Goal: Communication & Community: Connect with others

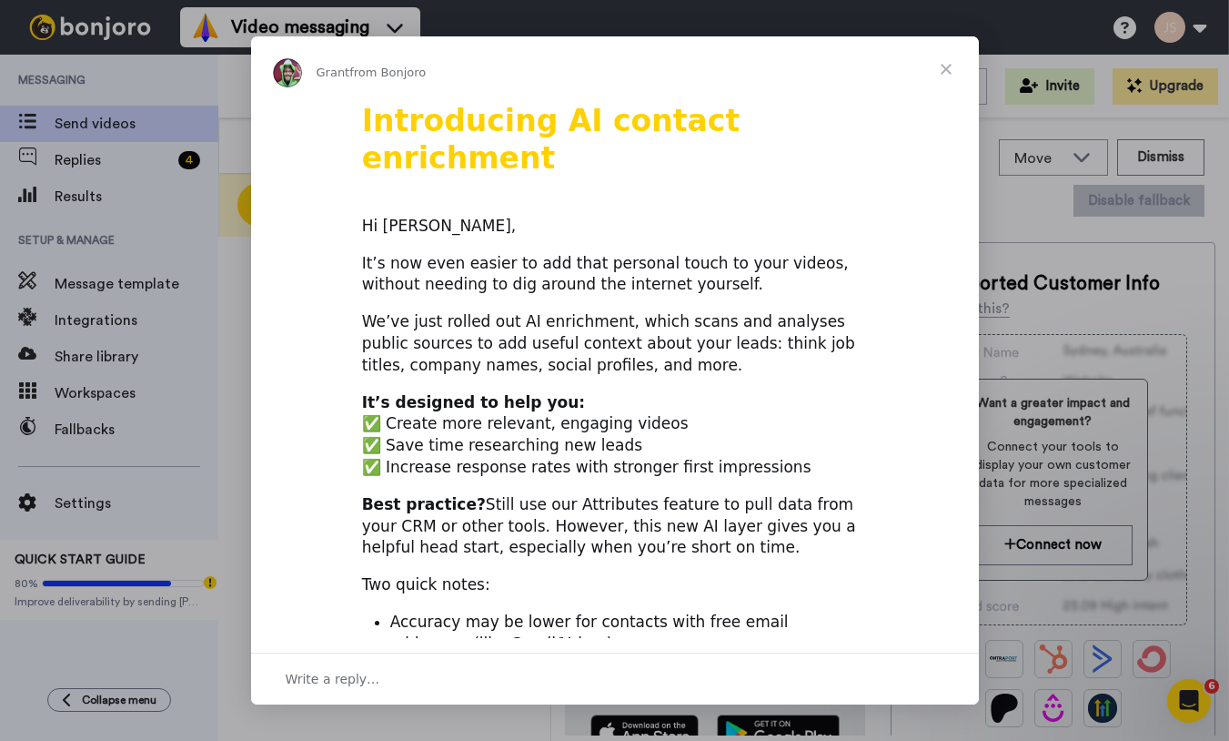
click at [952, 67] on span "Close" at bounding box center [947, 69] width 66 height 66
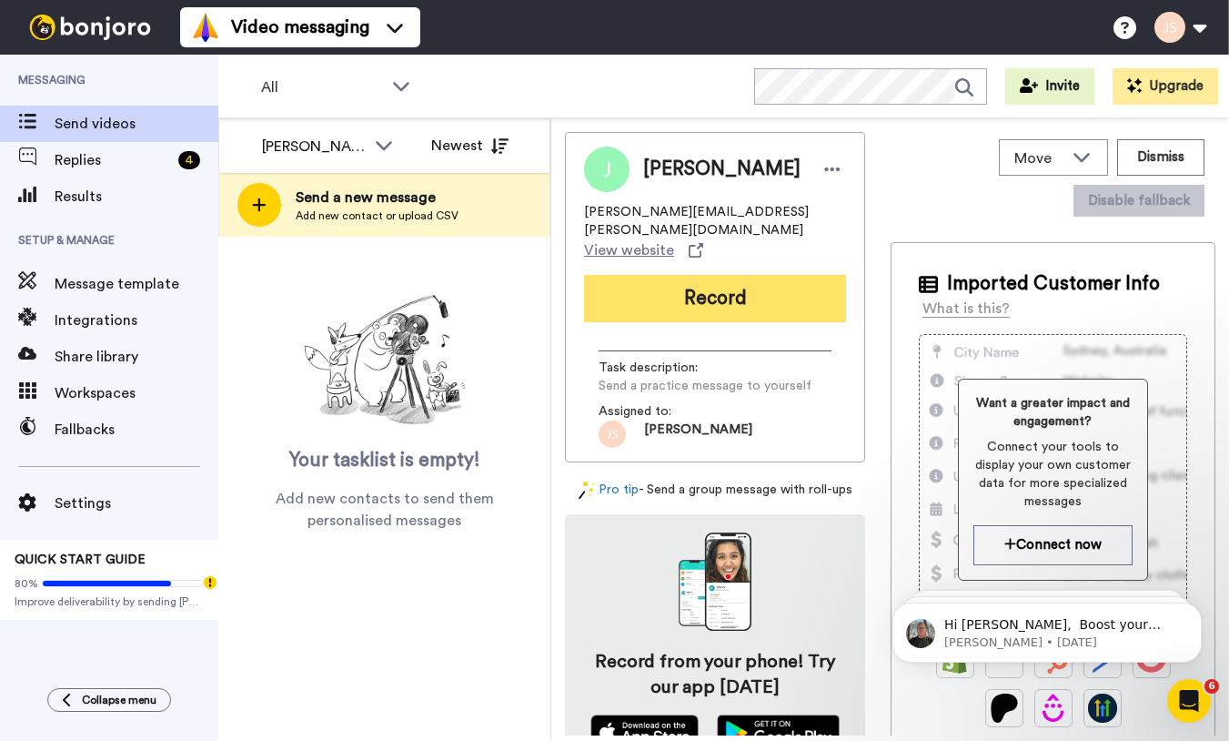
click at [722, 287] on button "Record" at bounding box center [715, 298] width 262 height 47
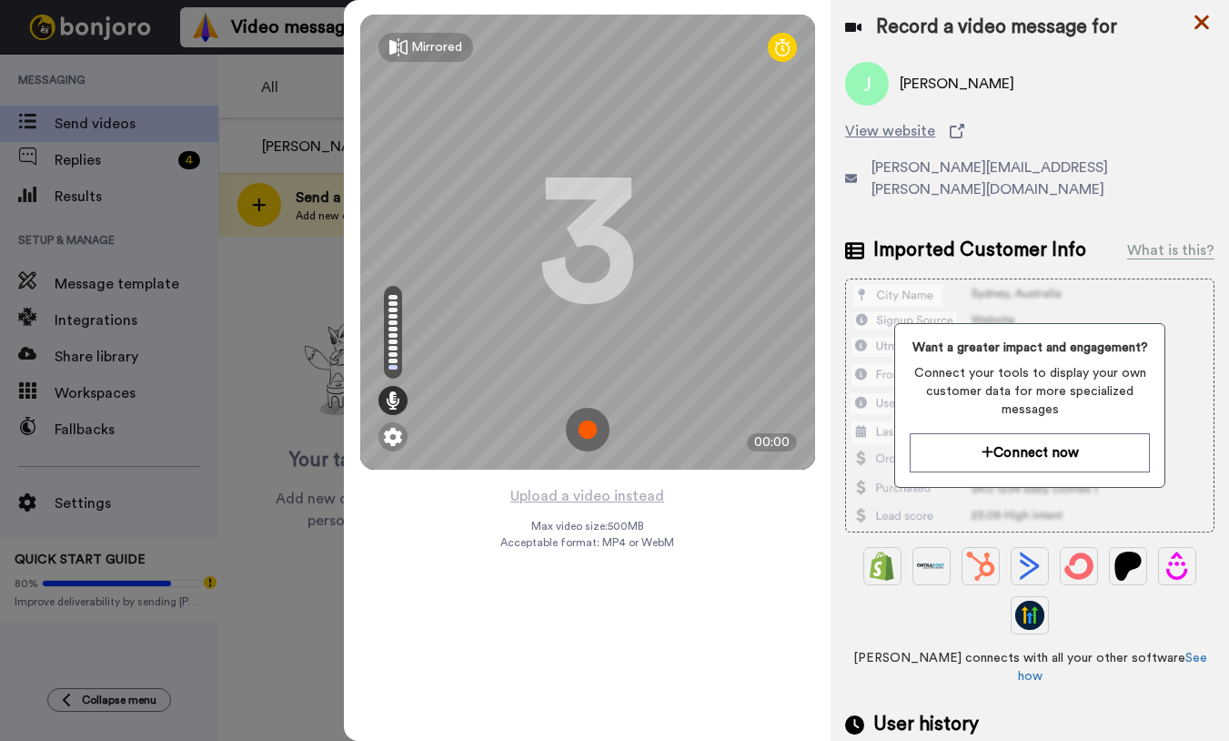
click at [1197, 22] on icon at bounding box center [1202, 22] width 18 height 23
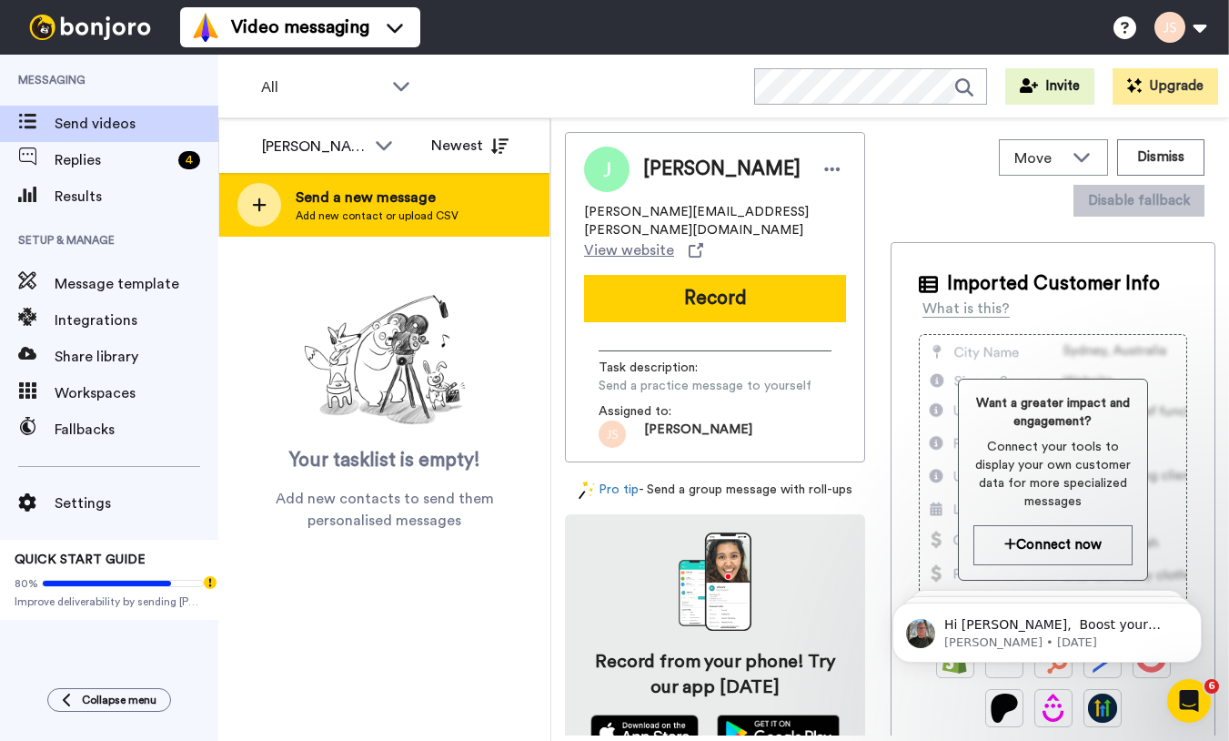
click at [384, 219] on span "Add new contact or upload CSV" at bounding box center [377, 215] width 163 height 15
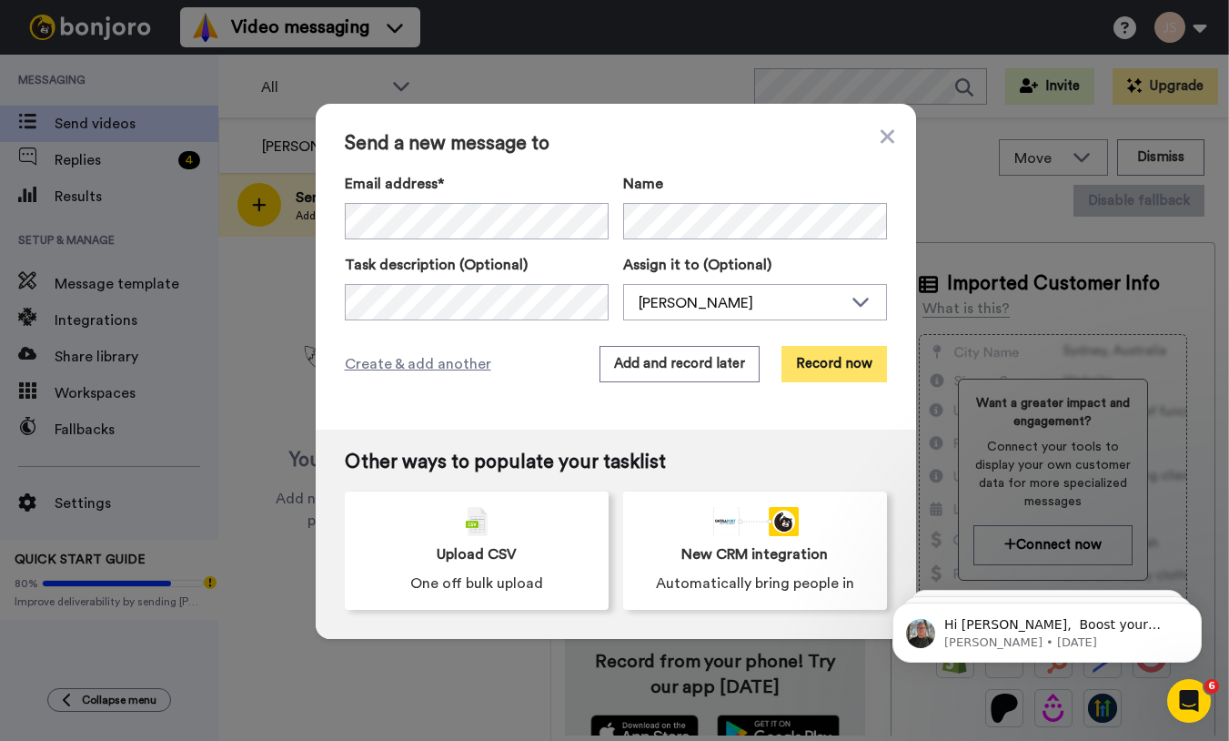
click at [829, 364] on button "Record now" at bounding box center [835, 364] width 106 height 36
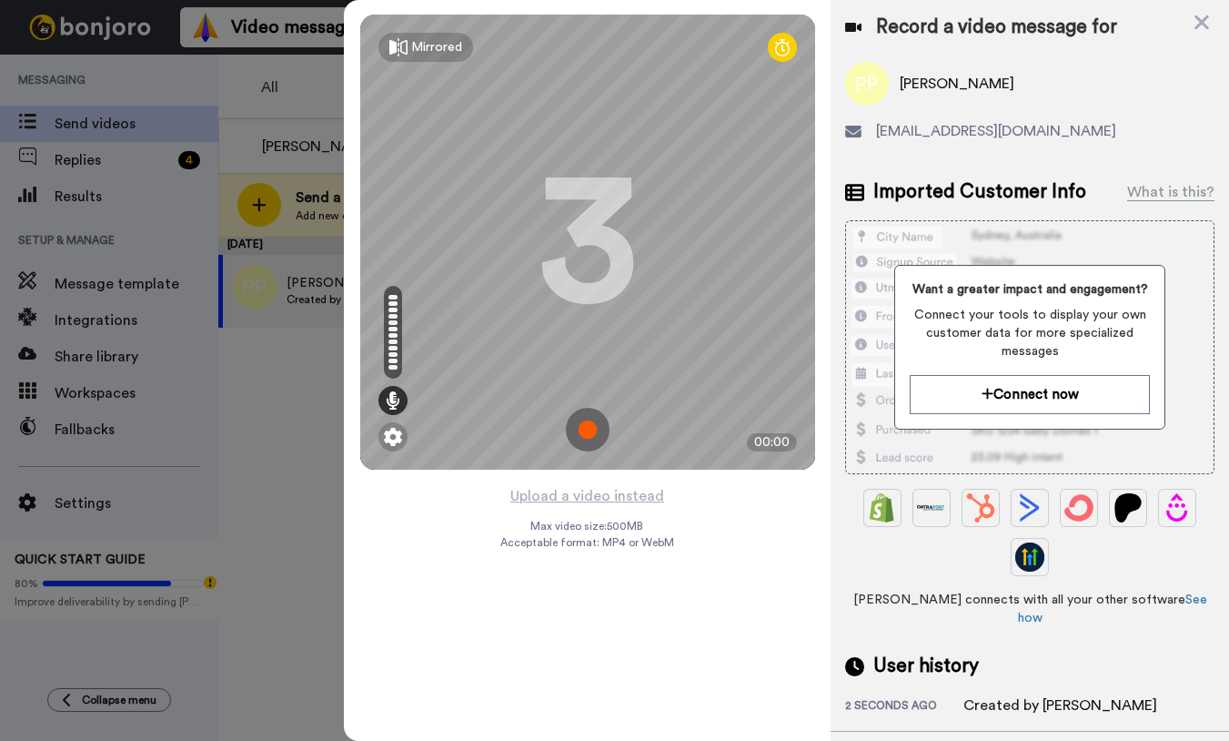
click at [594, 432] on img at bounding box center [588, 430] width 44 height 44
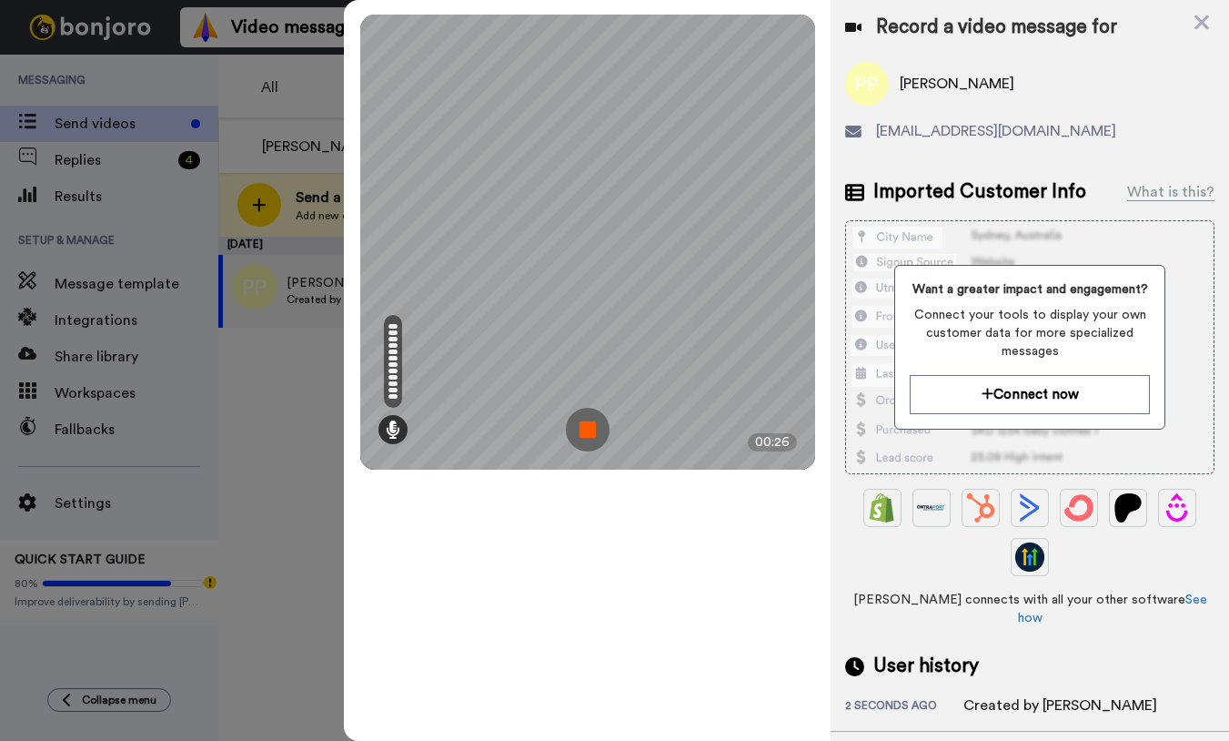
click at [593, 433] on img at bounding box center [588, 430] width 44 height 44
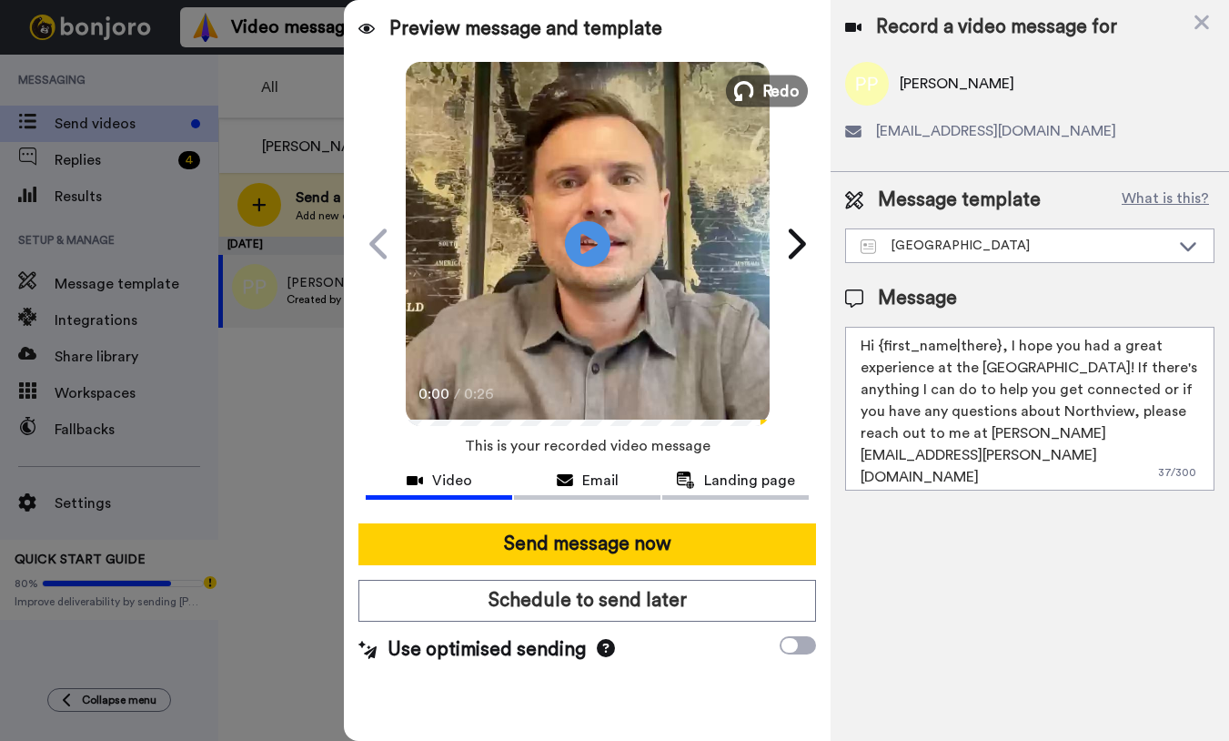
click at [788, 96] on span "Redo" at bounding box center [781, 90] width 38 height 24
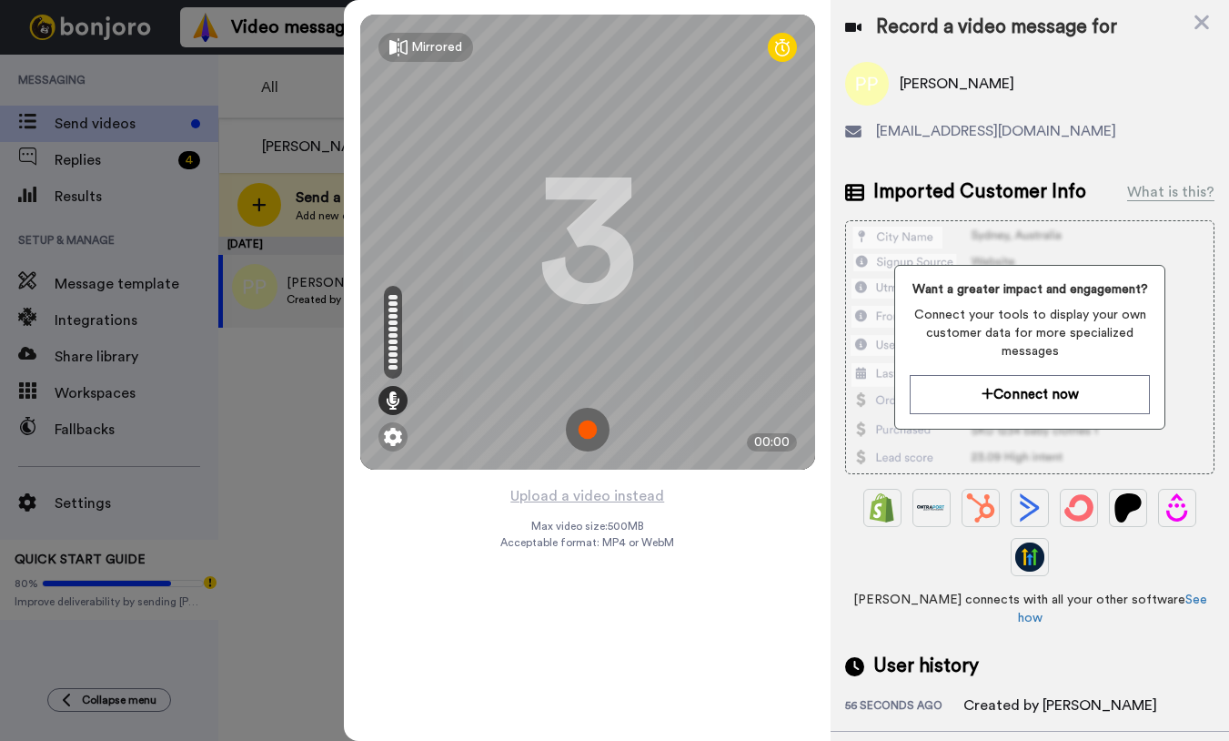
click at [591, 429] on img at bounding box center [588, 430] width 44 height 44
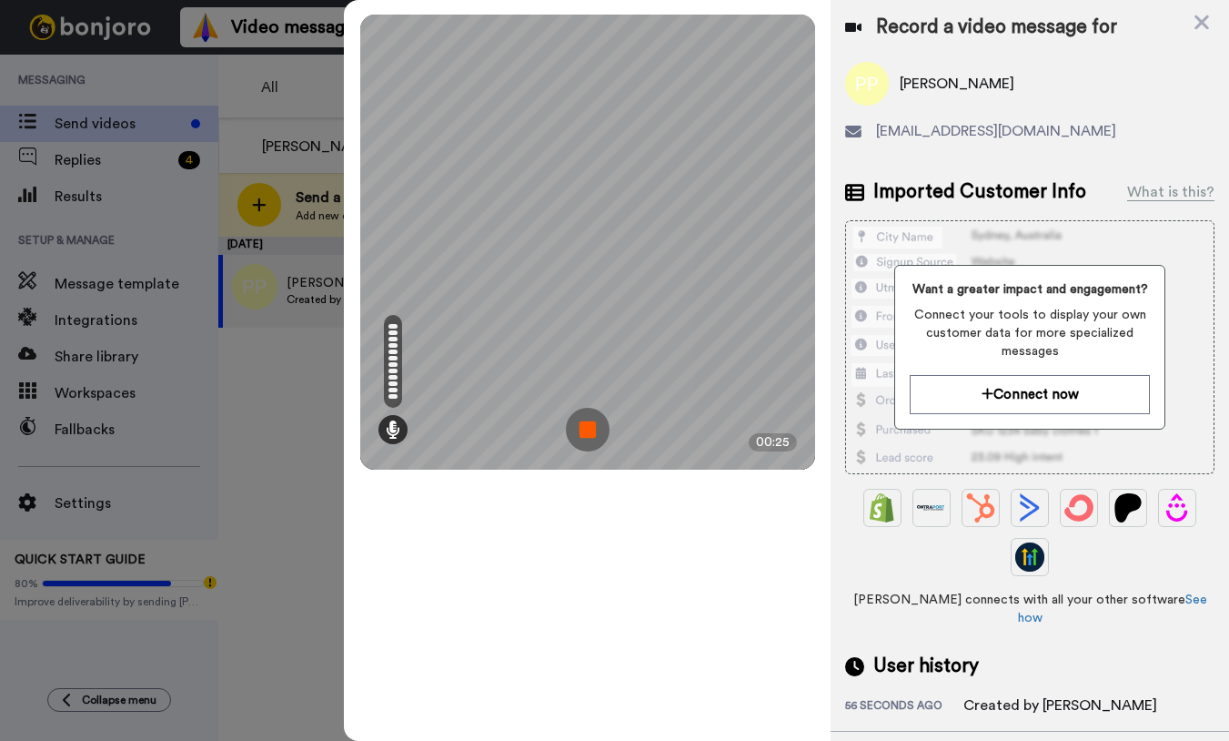
click at [591, 429] on img at bounding box center [588, 430] width 44 height 44
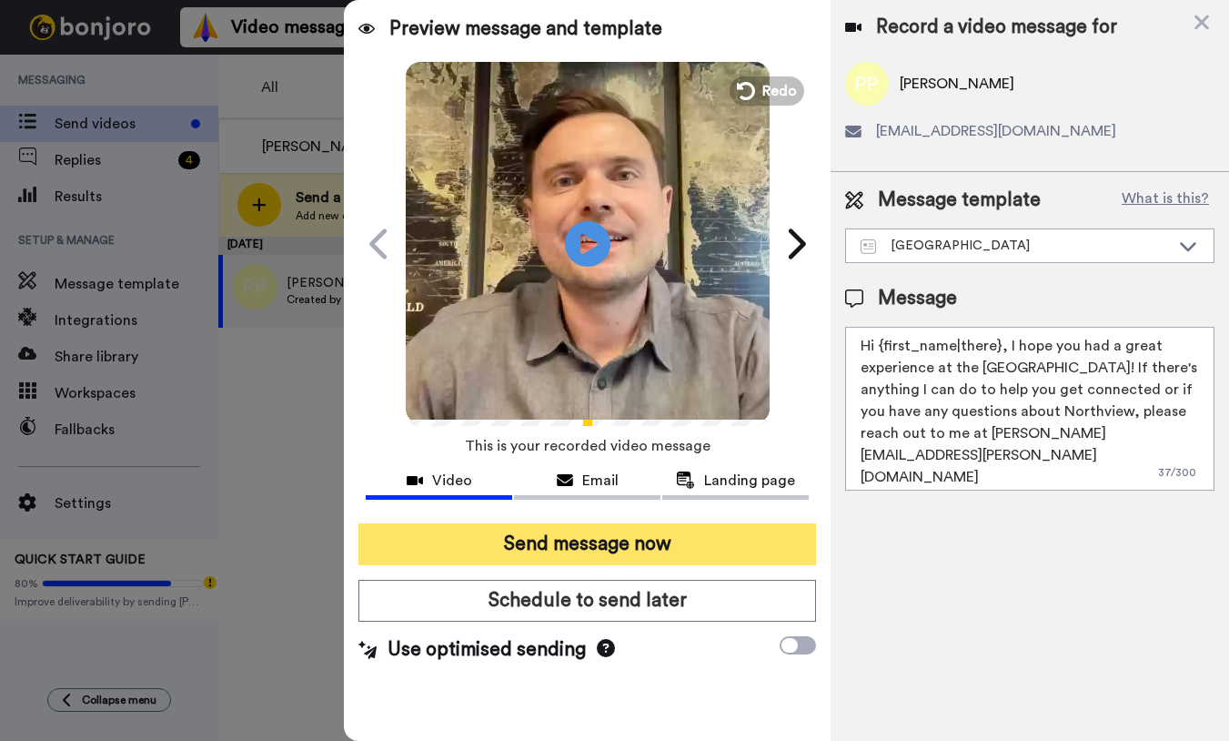
click at [654, 554] on button "Send message now" at bounding box center [588, 544] width 458 height 42
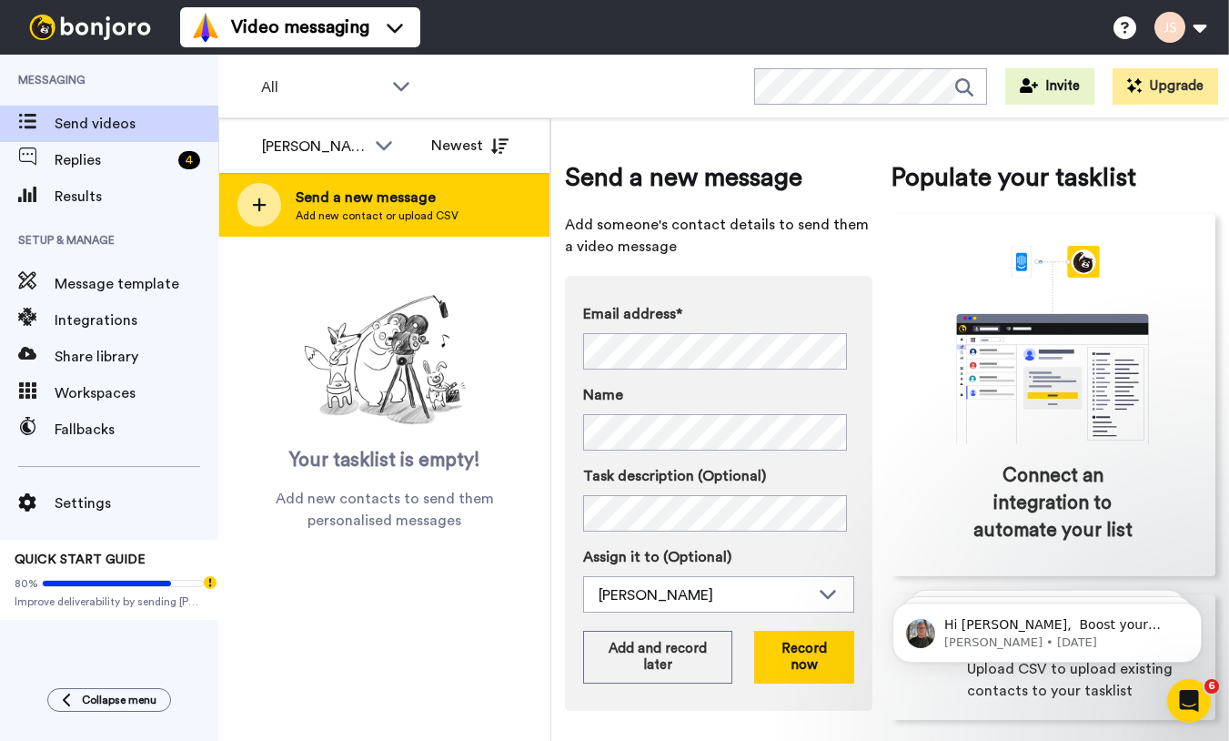
click at [439, 213] on span "Add new contact or upload CSV" at bounding box center [377, 215] width 163 height 15
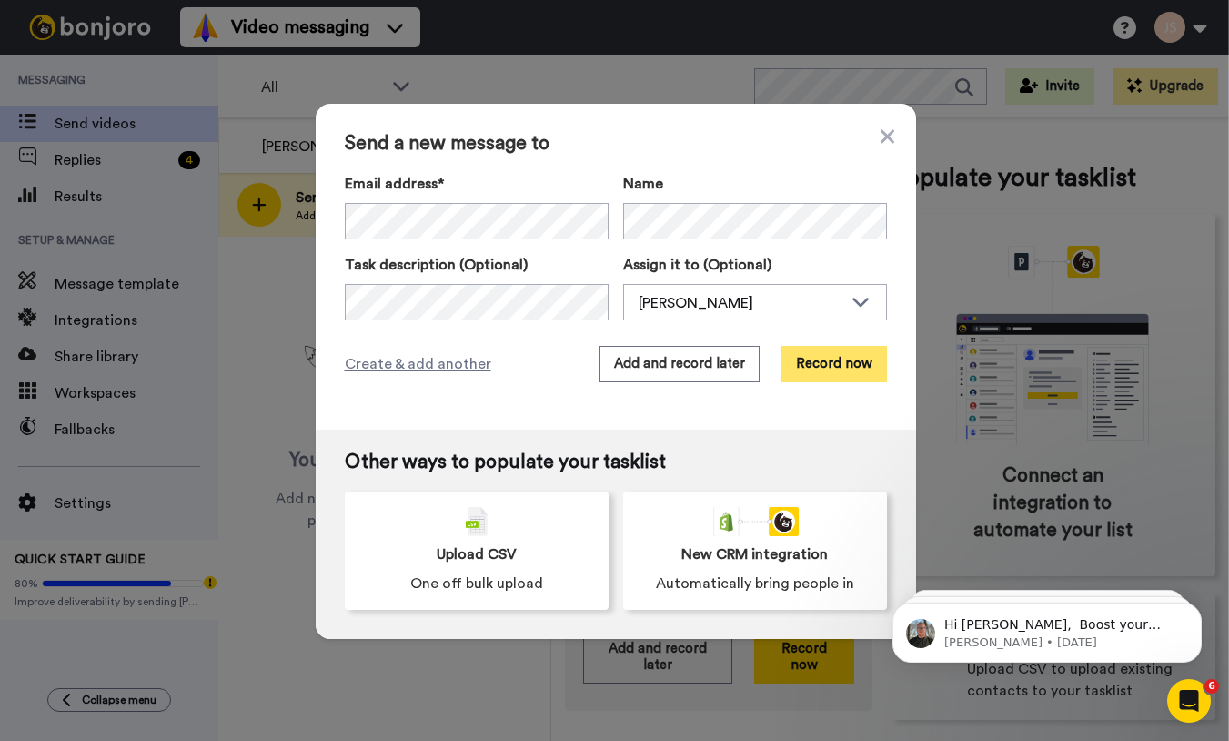
click at [820, 372] on button "Record now" at bounding box center [835, 364] width 106 height 36
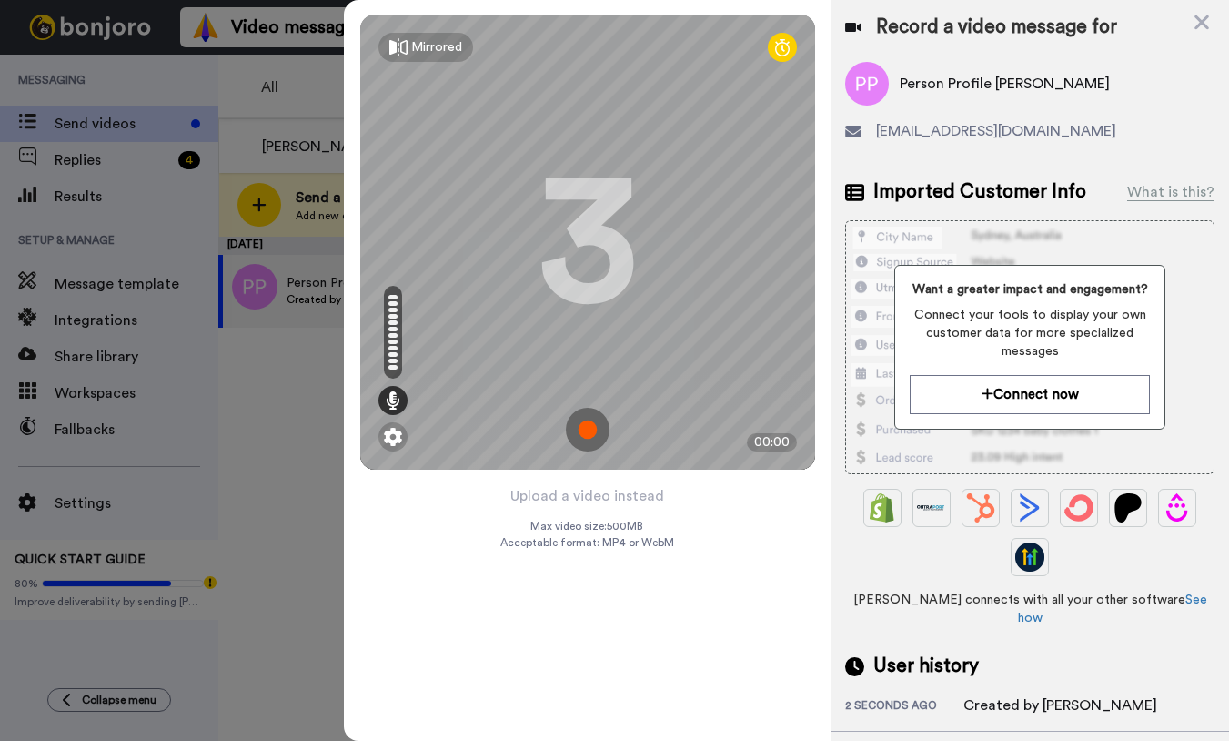
click at [596, 434] on img at bounding box center [588, 430] width 44 height 44
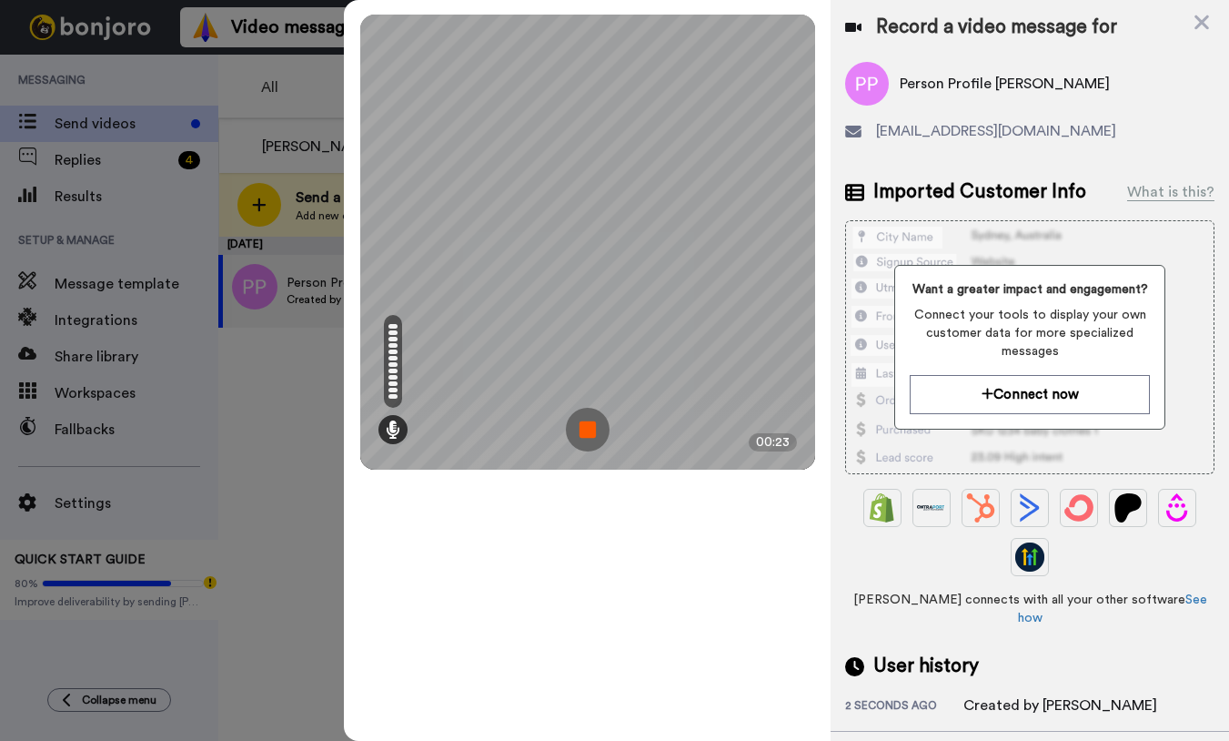
click at [596, 434] on img at bounding box center [588, 430] width 44 height 44
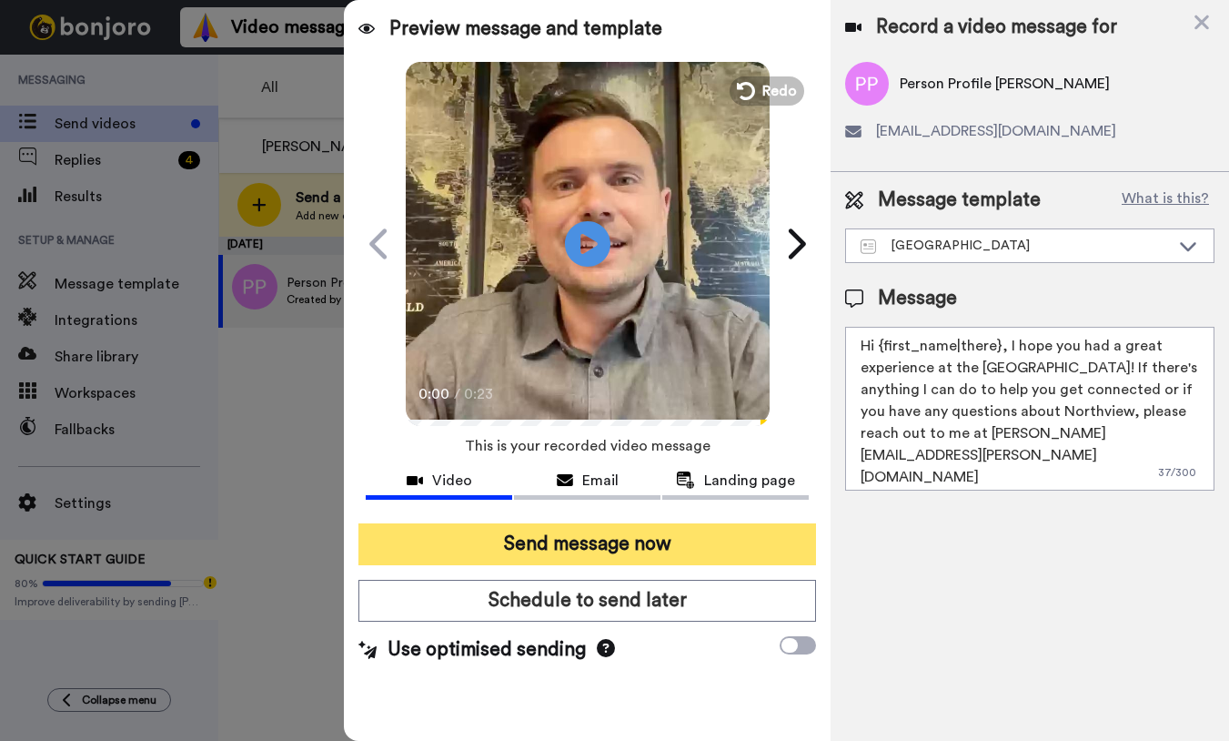
click at [666, 548] on button "Send message now" at bounding box center [588, 544] width 458 height 42
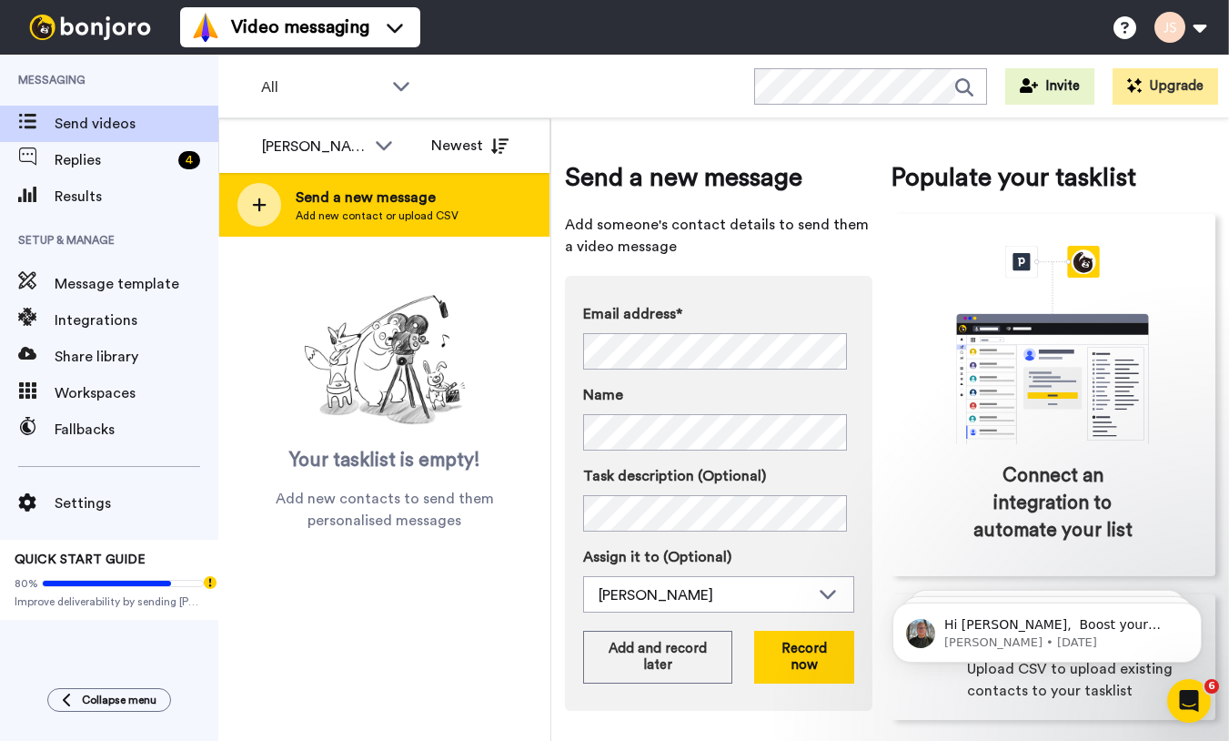
click at [460, 192] on div "Send a new message Add new contact or upload CSV" at bounding box center [384, 205] width 330 height 64
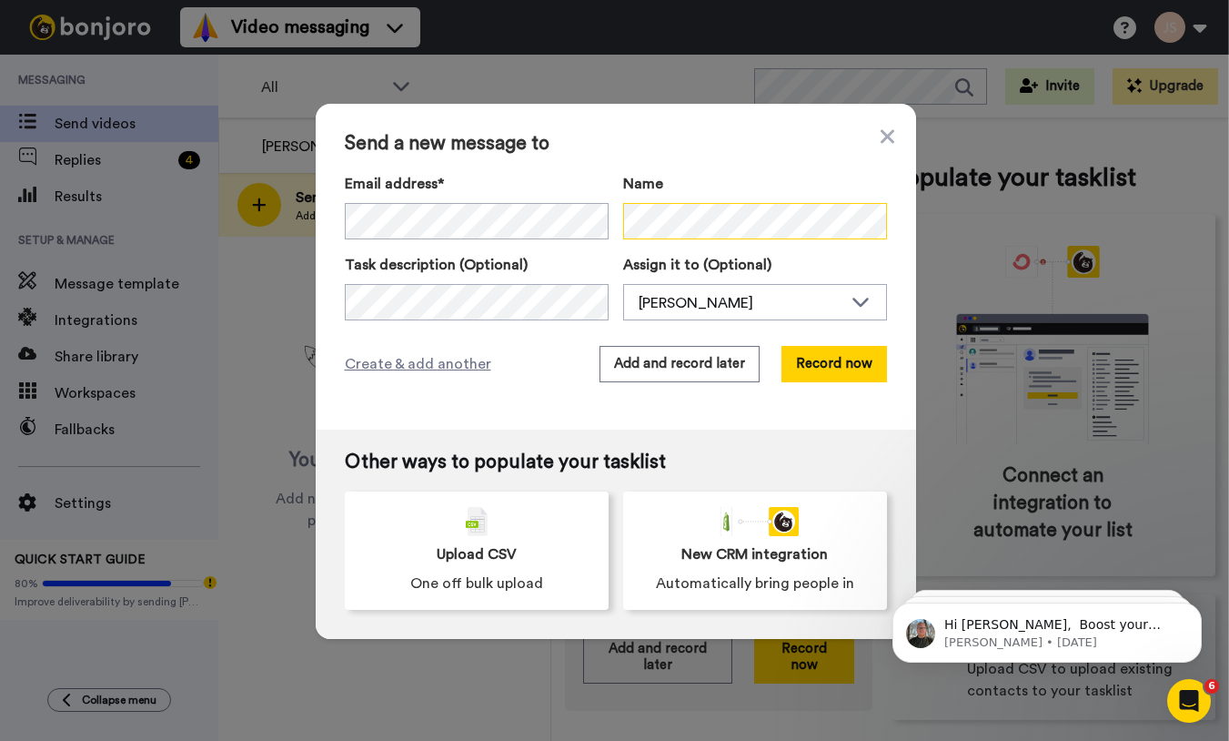
click at [511, 231] on div "Email address* No search result for ‘ [EMAIL_ADDRESS][DOMAIN_NAME] ’ Name" at bounding box center [616, 206] width 542 height 66
click at [546, 226] on div "Email address* No search result for ‘ [EMAIL_ADDRESS][DOMAIN_NAME] ’ Name" at bounding box center [616, 206] width 542 height 66
click at [553, 220] on div "Email address* No search result for ‘ [EMAIL_ADDRESS][DOMAIN_NAME] ’ Name" at bounding box center [616, 206] width 542 height 66
click at [590, 139] on span "Send a new message to" at bounding box center [616, 144] width 542 height 22
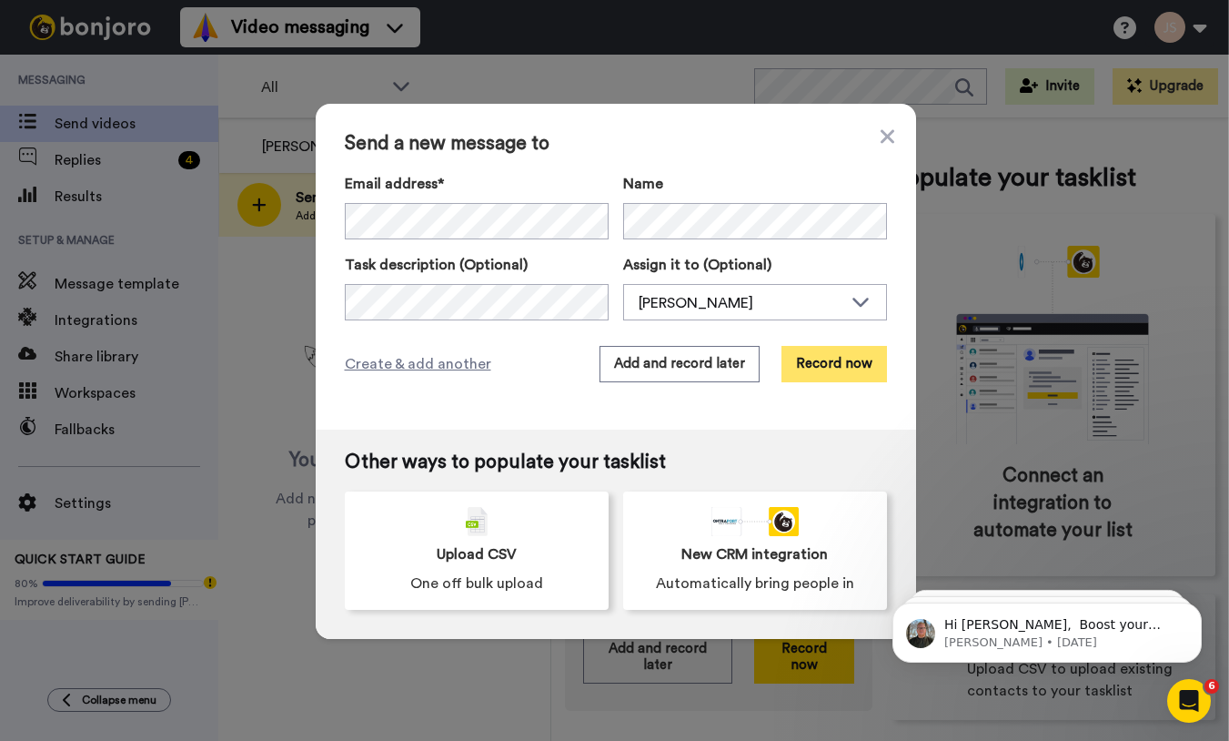
click at [832, 369] on button "Record now" at bounding box center [835, 364] width 106 height 36
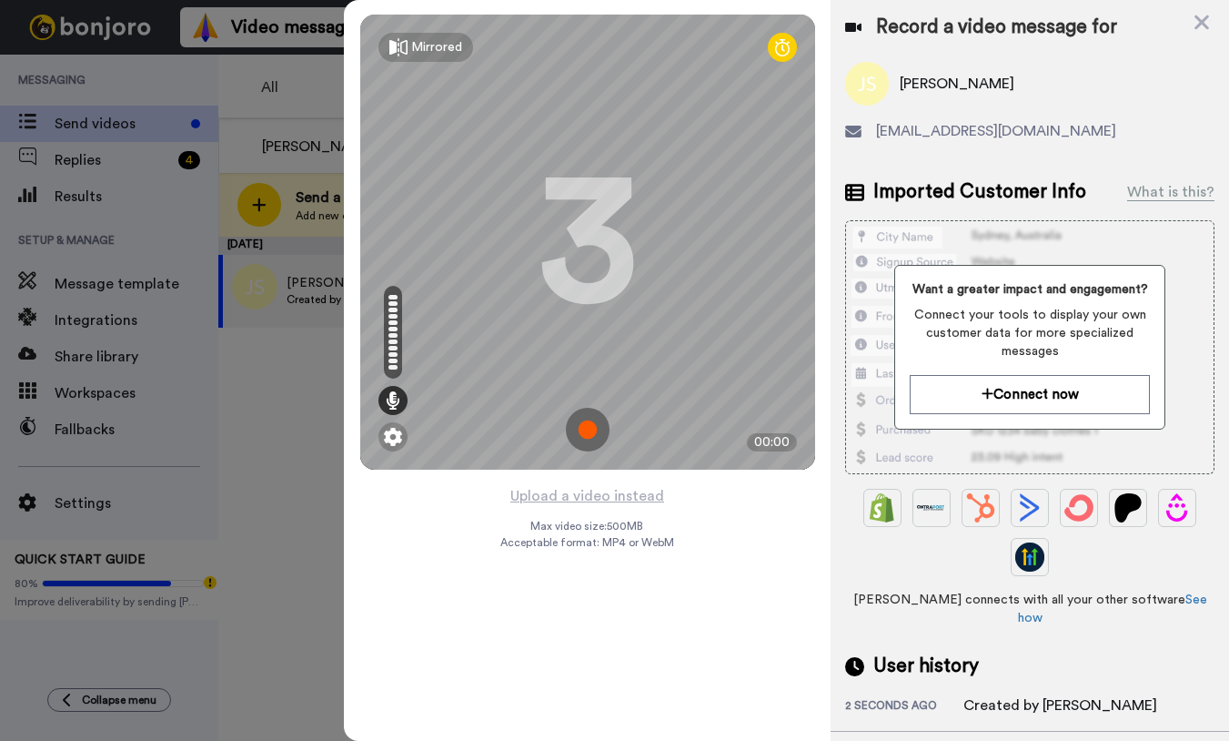
click at [591, 429] on img at bounding box center [588, 430] width 44 height 44
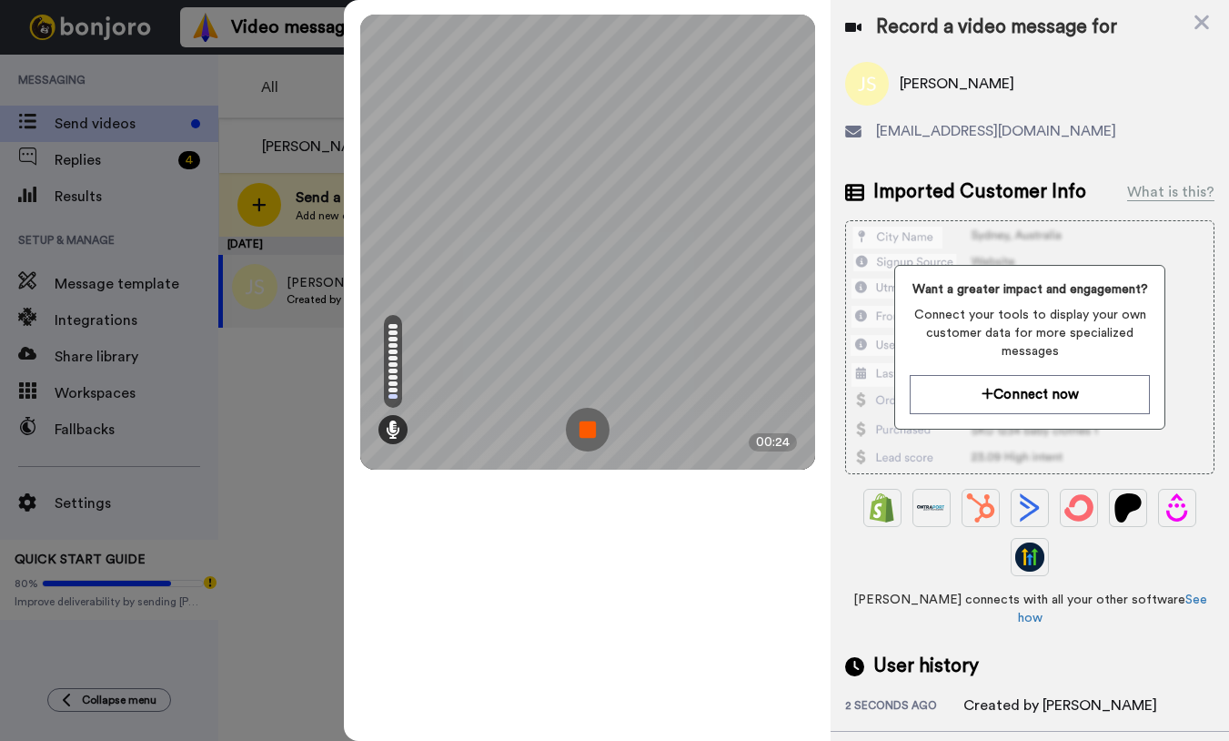
click at [591, 430] on img at bounding box center [588, 430] width 44 height 44
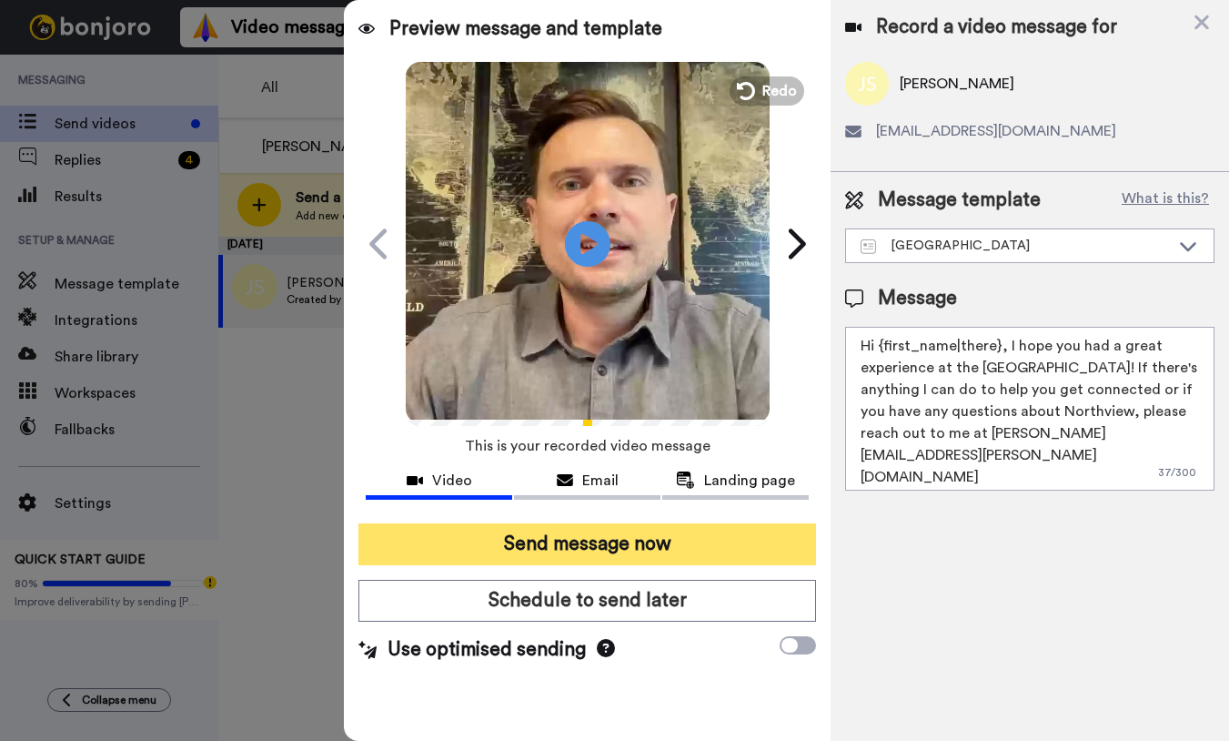
click at [560, 548] on button "Send message now" at bounding box center [588, 544] width 458 height 42
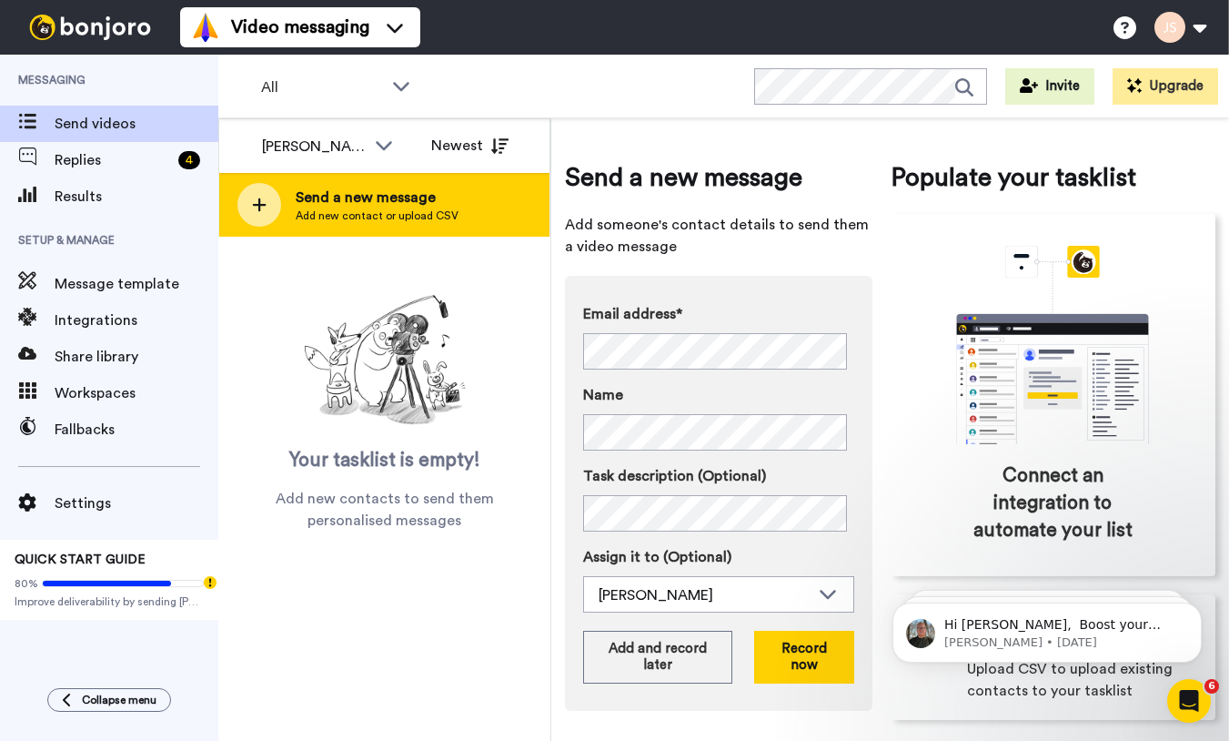
click at [342, 224] on div "Send a new message Add new contact or upload CSV" at bounding box center [384, 205] width 330 height 64
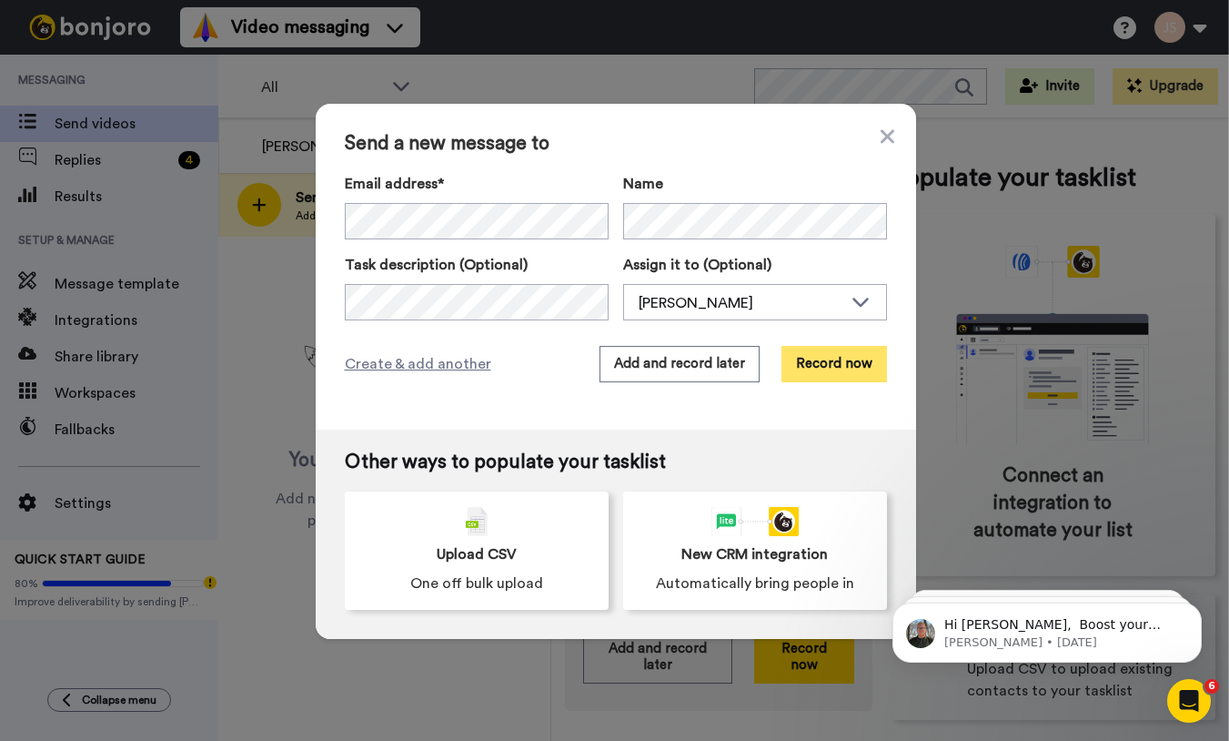
click at [826, 369] on button "Record now" at bounding box center [835, 364] width 106 height 36
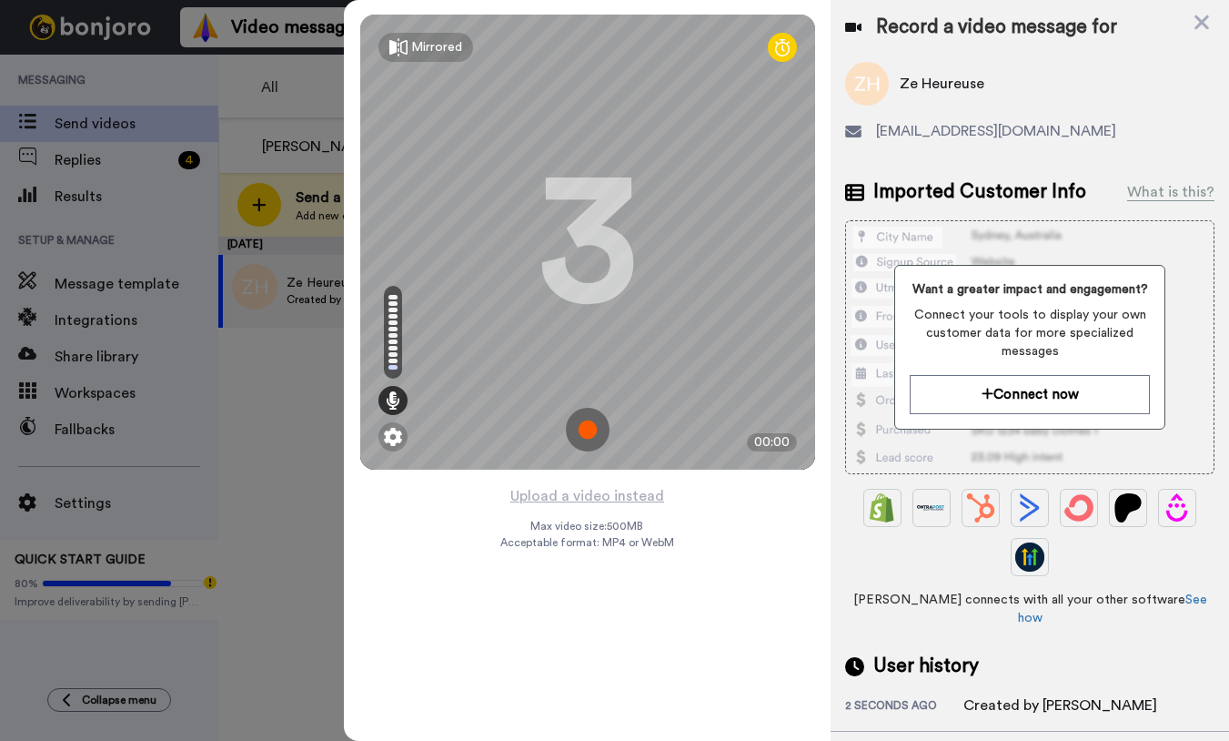
click at [591, 430] on img at bounding box center [588, 430] width 44 height 44
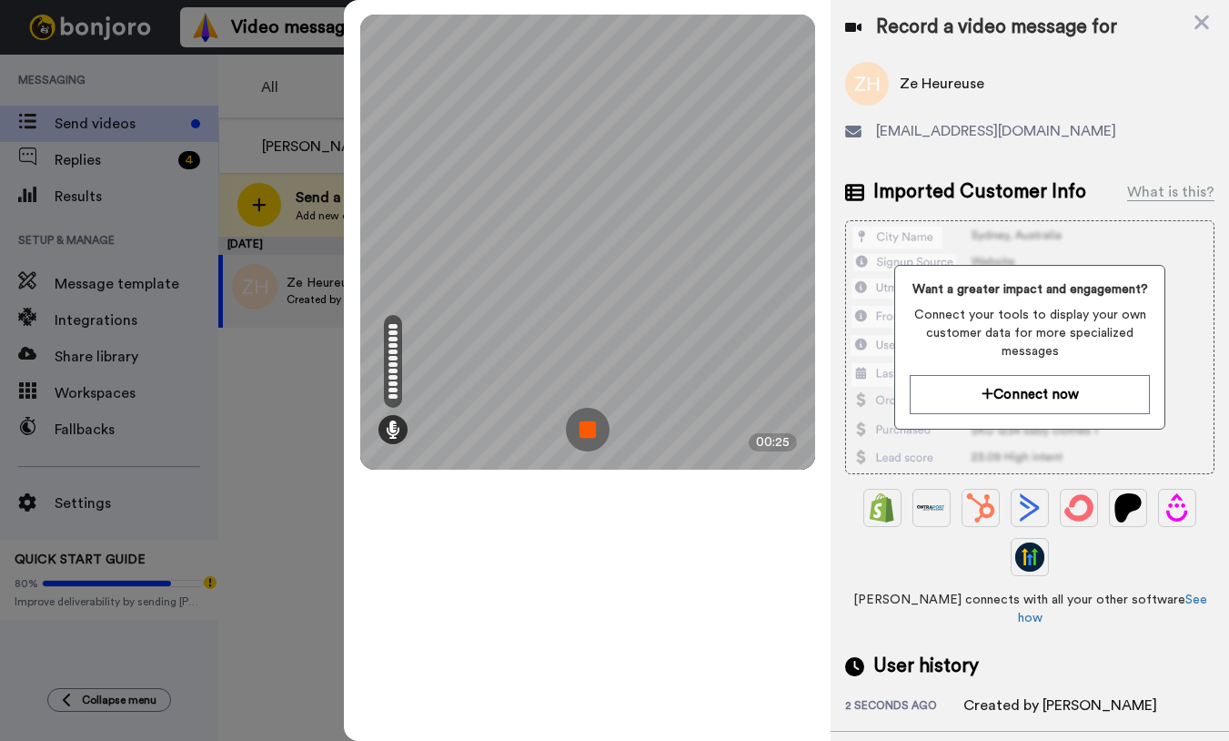
click at [591, 430] on img at bounding box center [588, 430] width 44 height 44
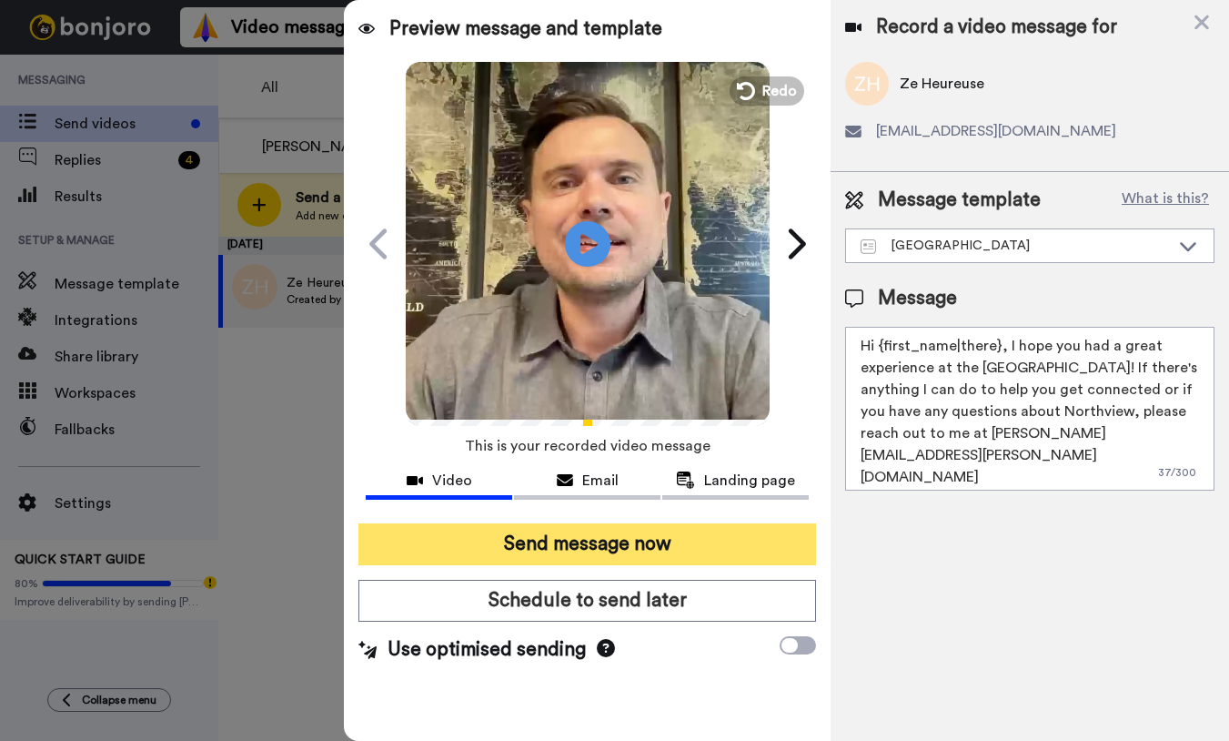
click at [408, 540] on button "Send message now" at bounding box center [588, 544] width 458 height 42
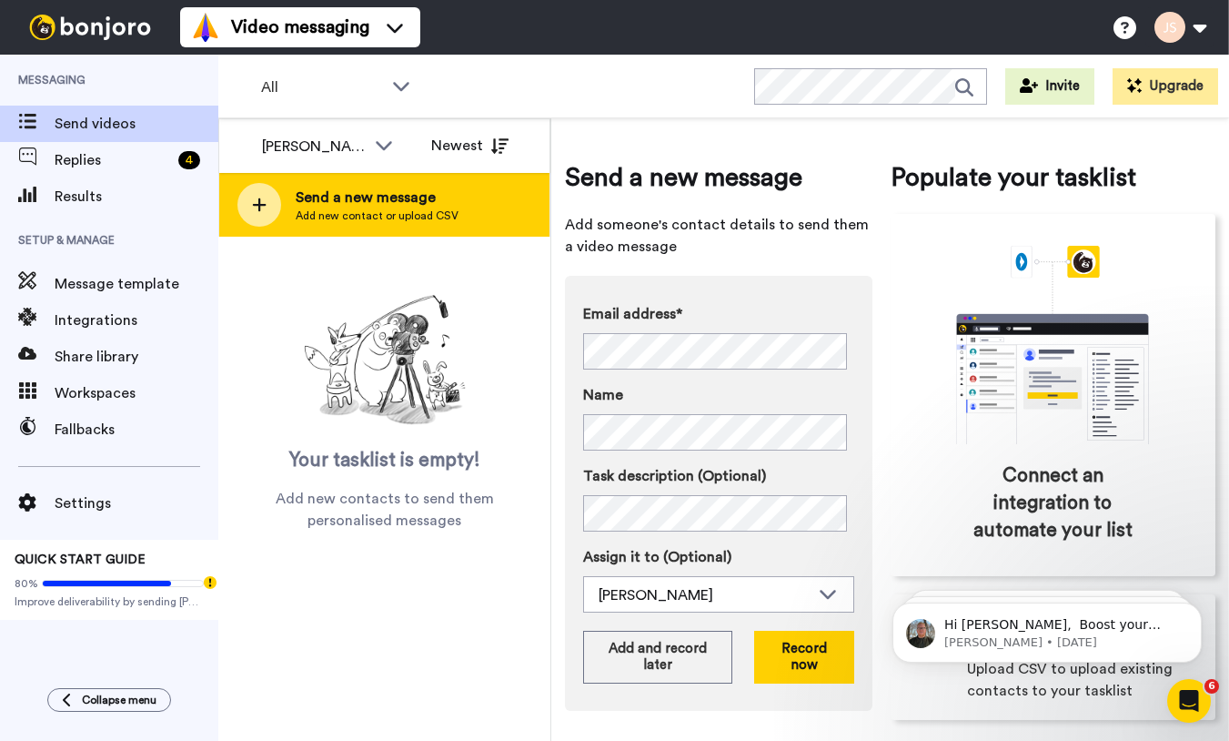
click at [421, 207] on span "Send a new message" at bounding box center [377, 198] width 163 height 22
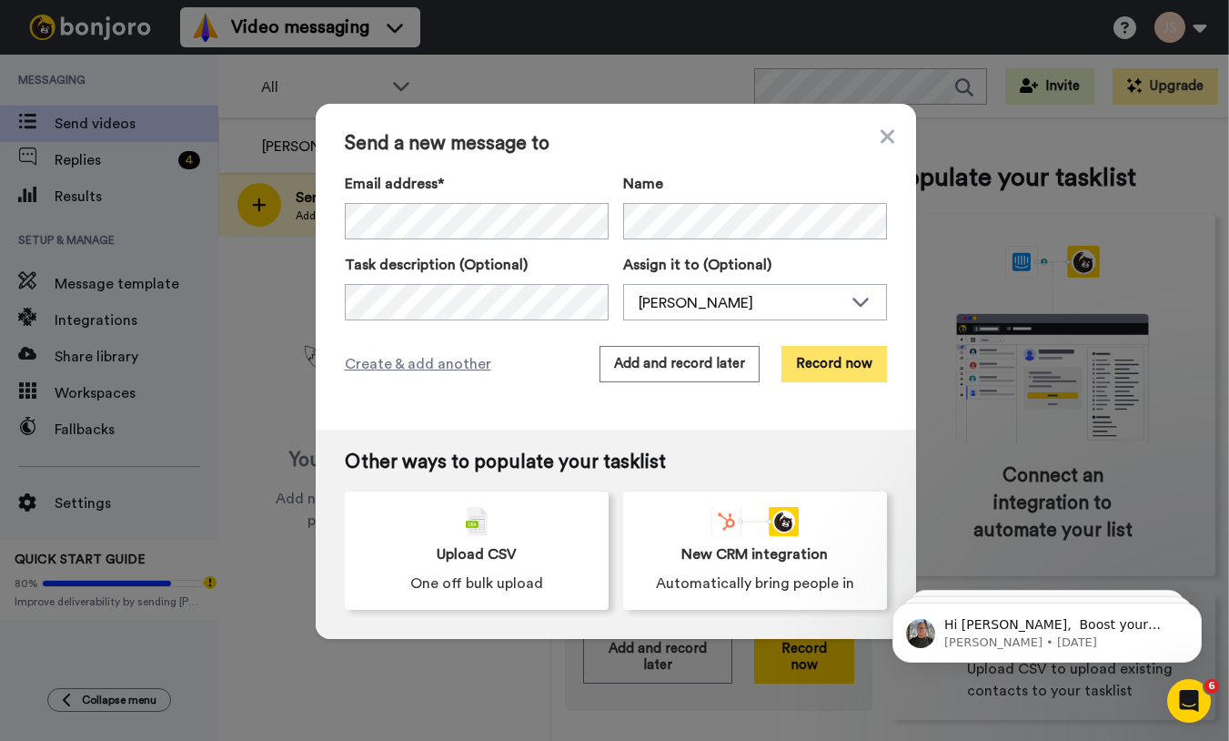
click at [812, 366] on button "Record now" at bounding box center [835, 364] width 106 height 36
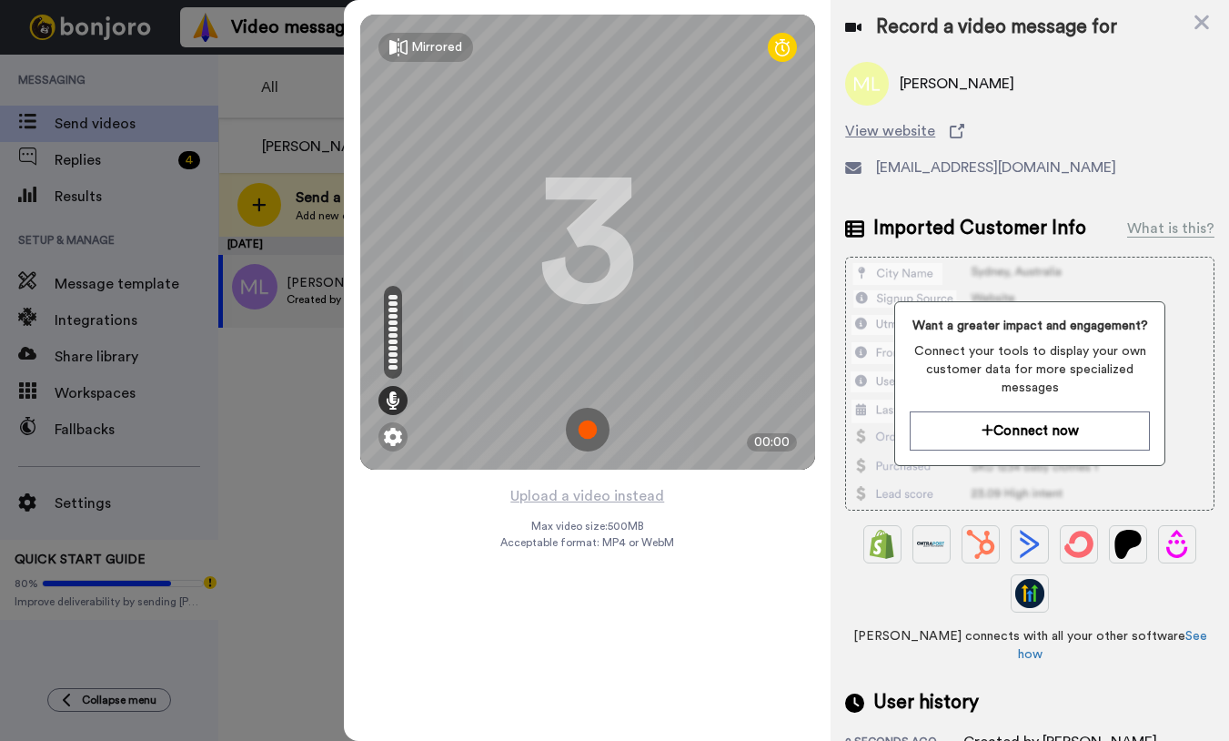
click at [594, 426] on img at bounding box center [588, 430] width 44 height 44
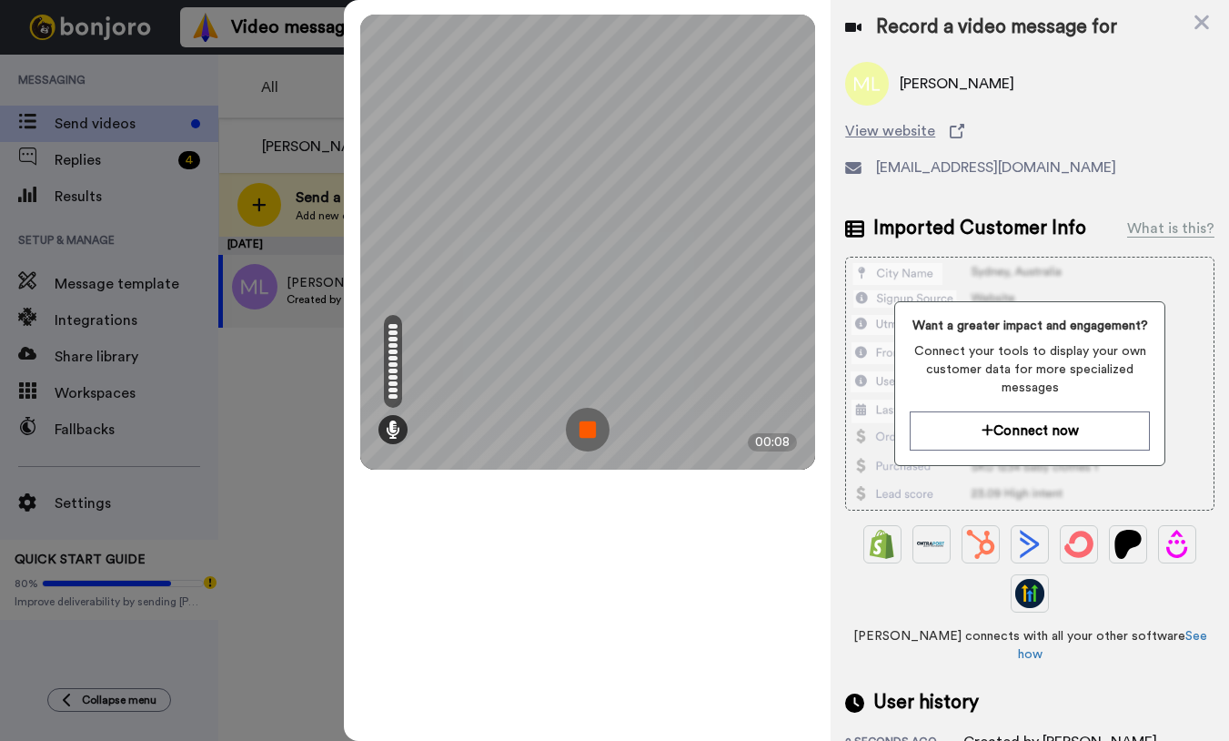
click at [594, 435] on img at bounding box center [588, 430] width 44 height 44
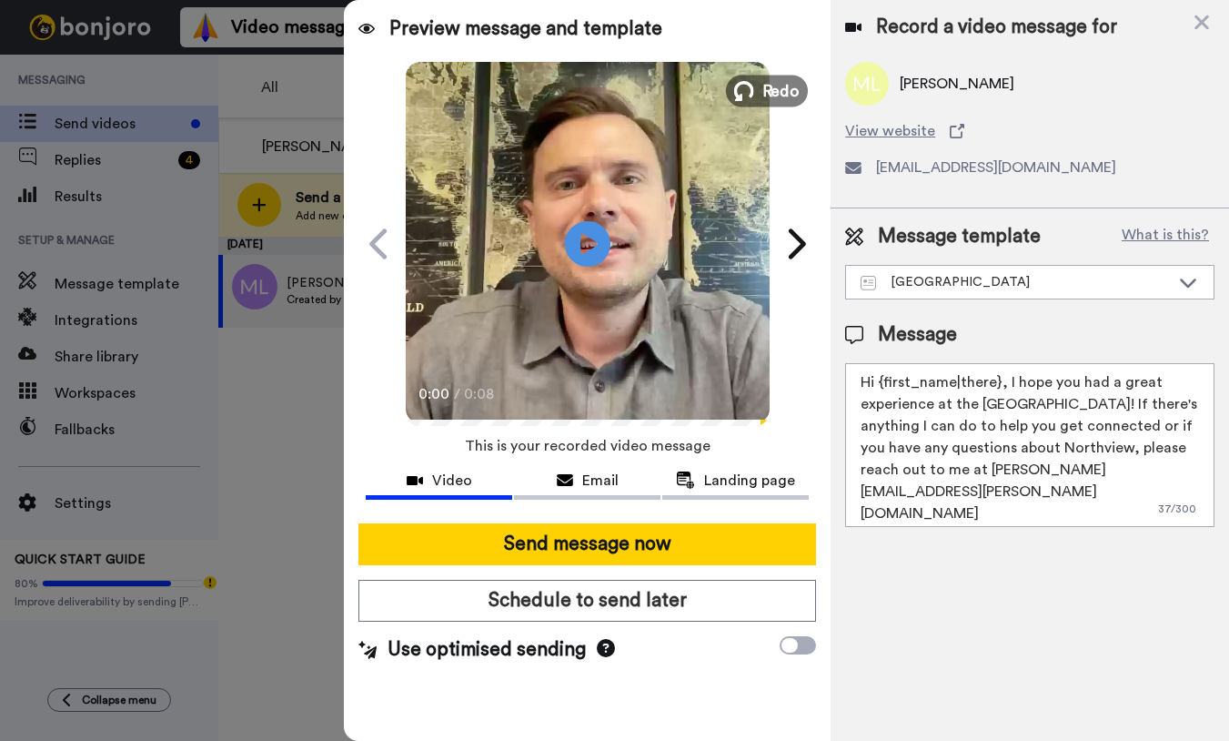
click at [772, 98] on span "Redo" at bounding box center [781, 90] width 38 height 24
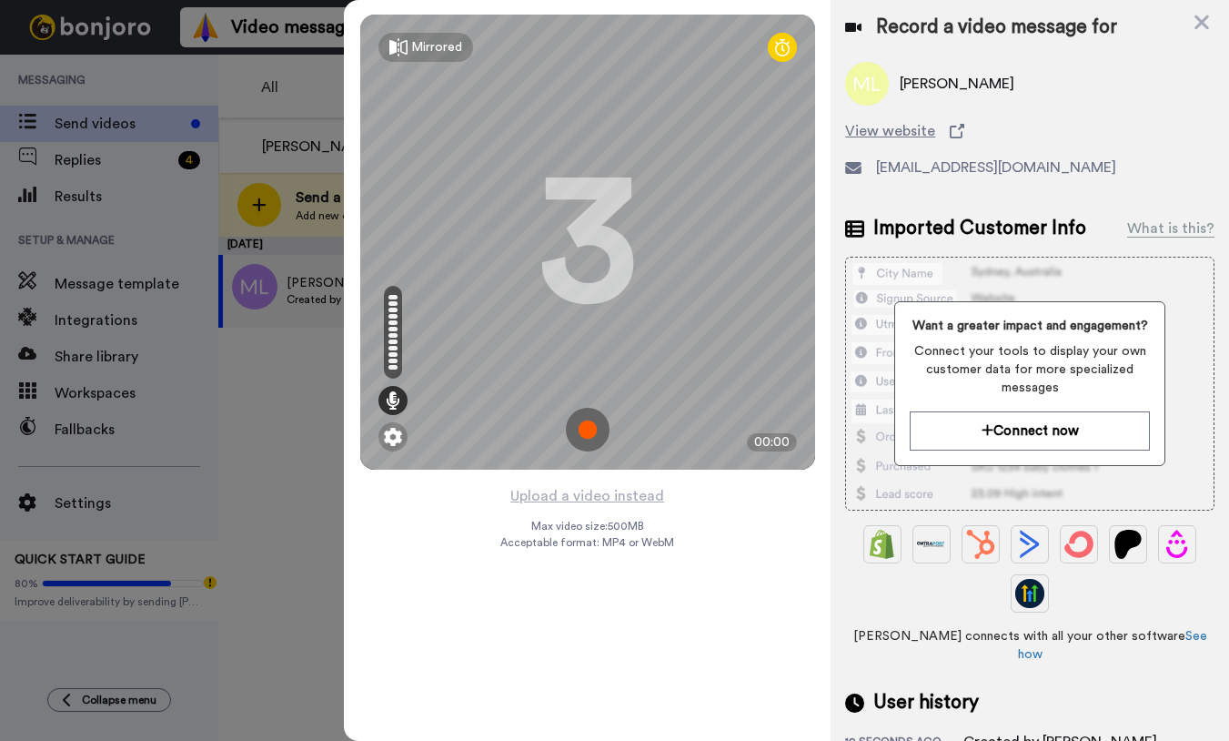
click at [584, 429] on img at bounding box center [588, 430] width 44 height 44
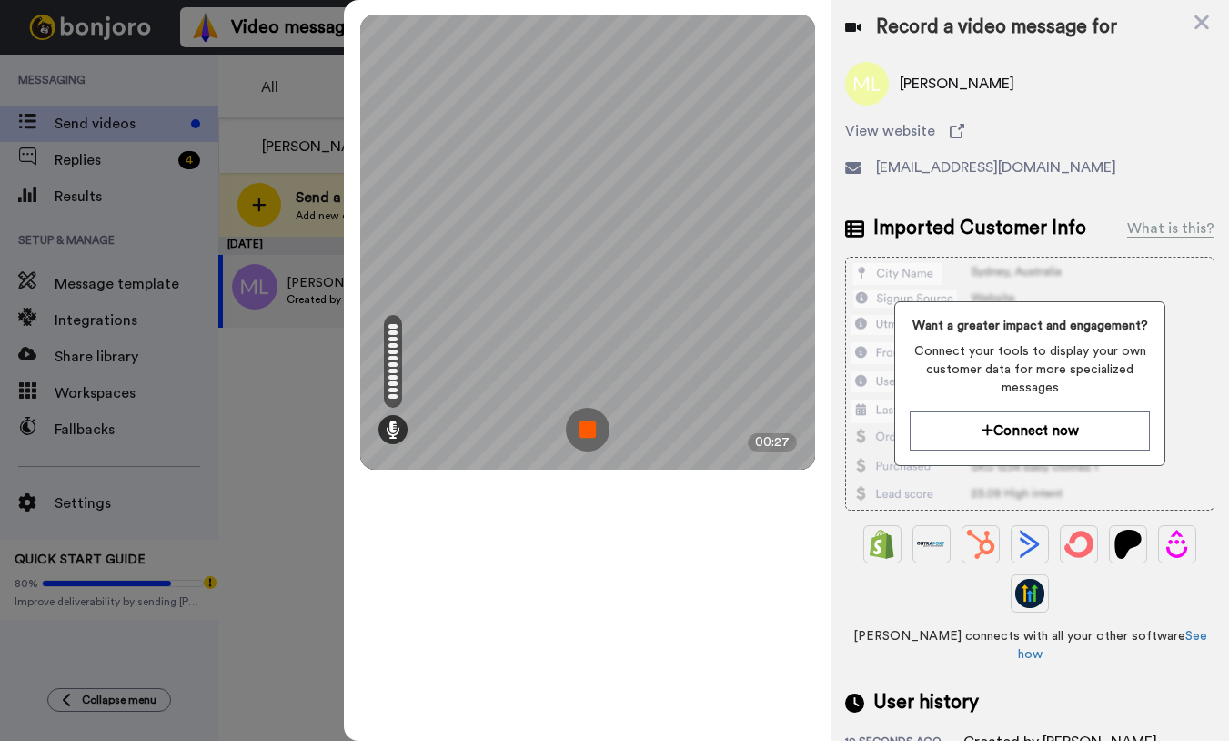
click at [590, 429] on img at bounding box center [588, 430] width 44 height 44
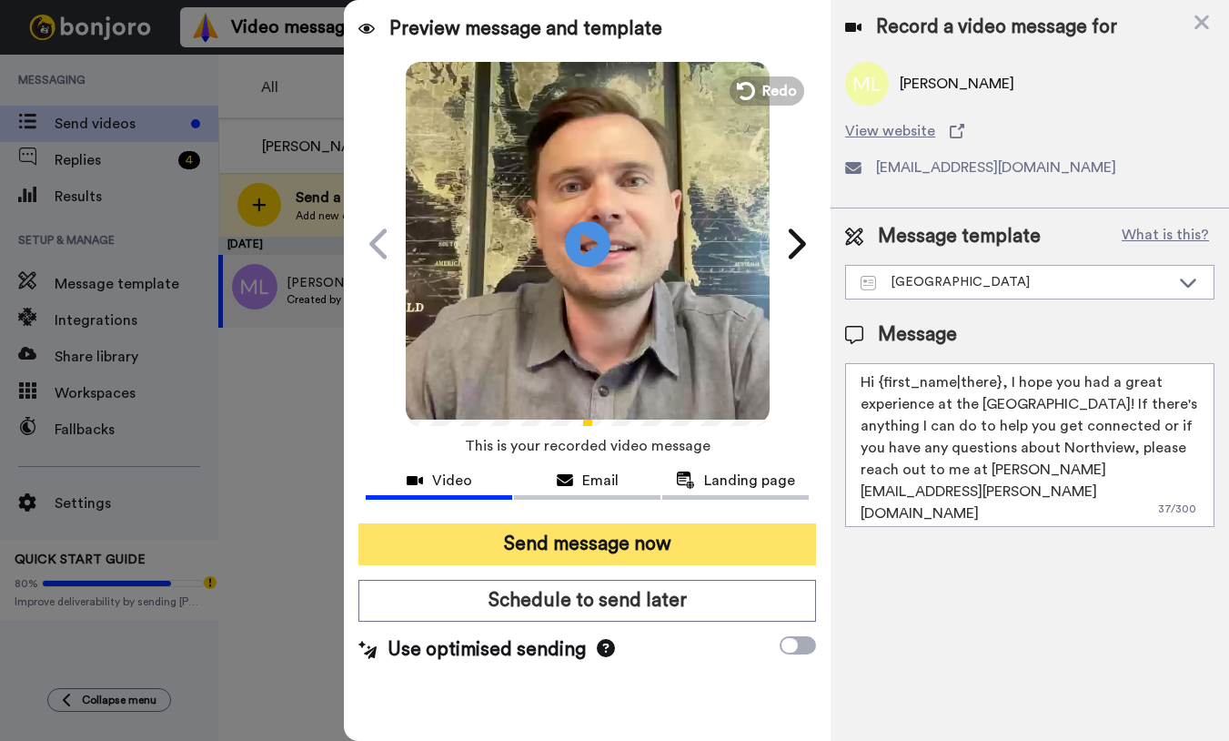
click at [587, 542] on button "Send message now" at bounding box center [588, 544] width 458 height 42
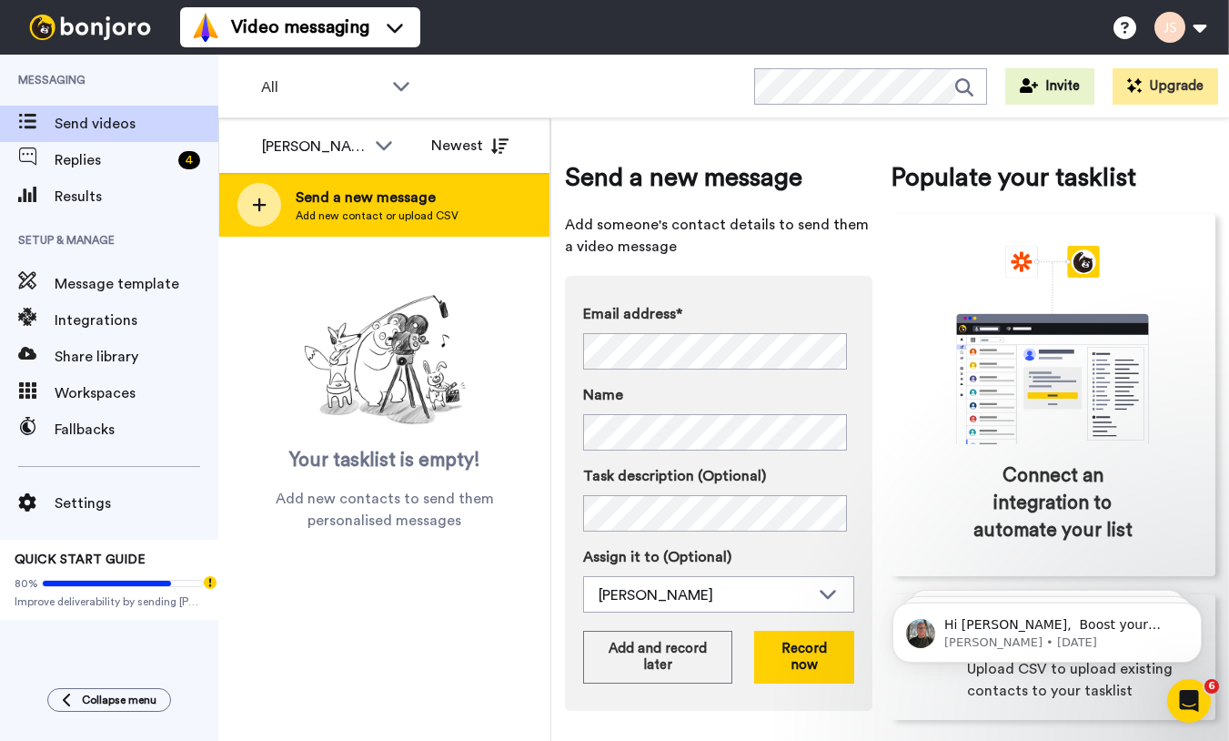
click at [385, 206] on span "Send a new message" at bounding box center [377, 198] width 163 height 22
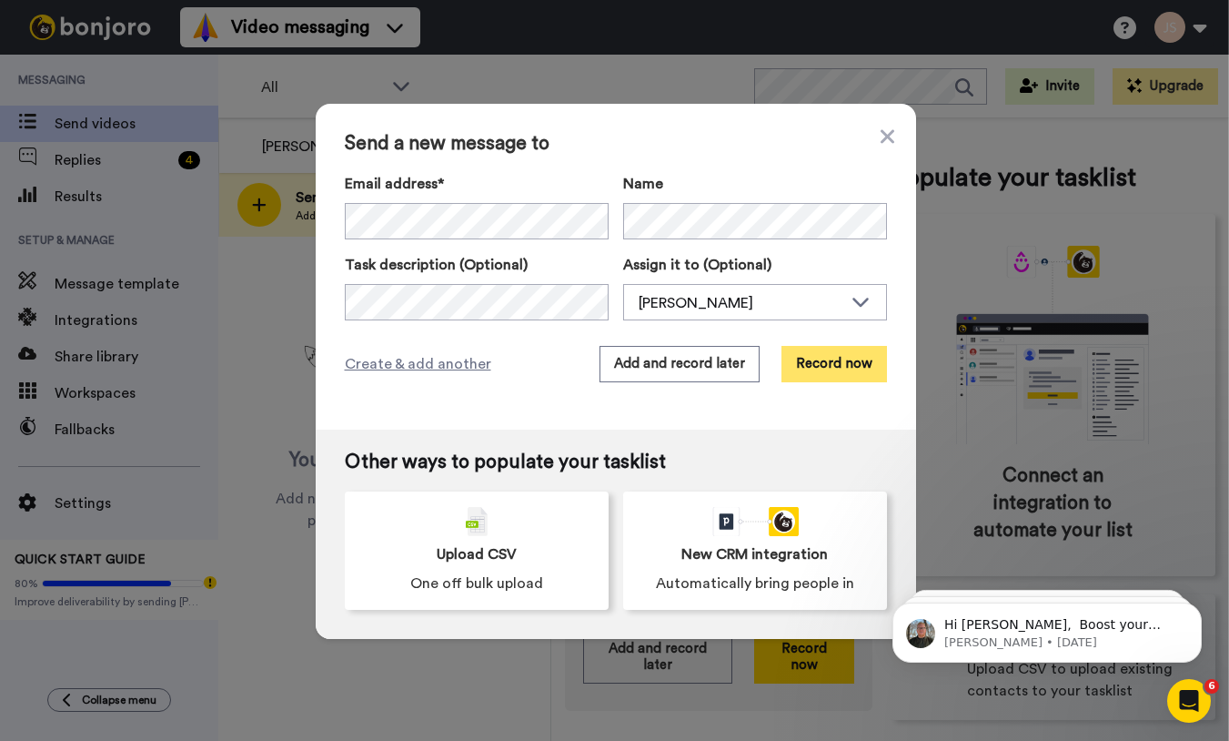
click at [855, 368] on button "Record now" at bounding box center [835, 364] width 106 height 36
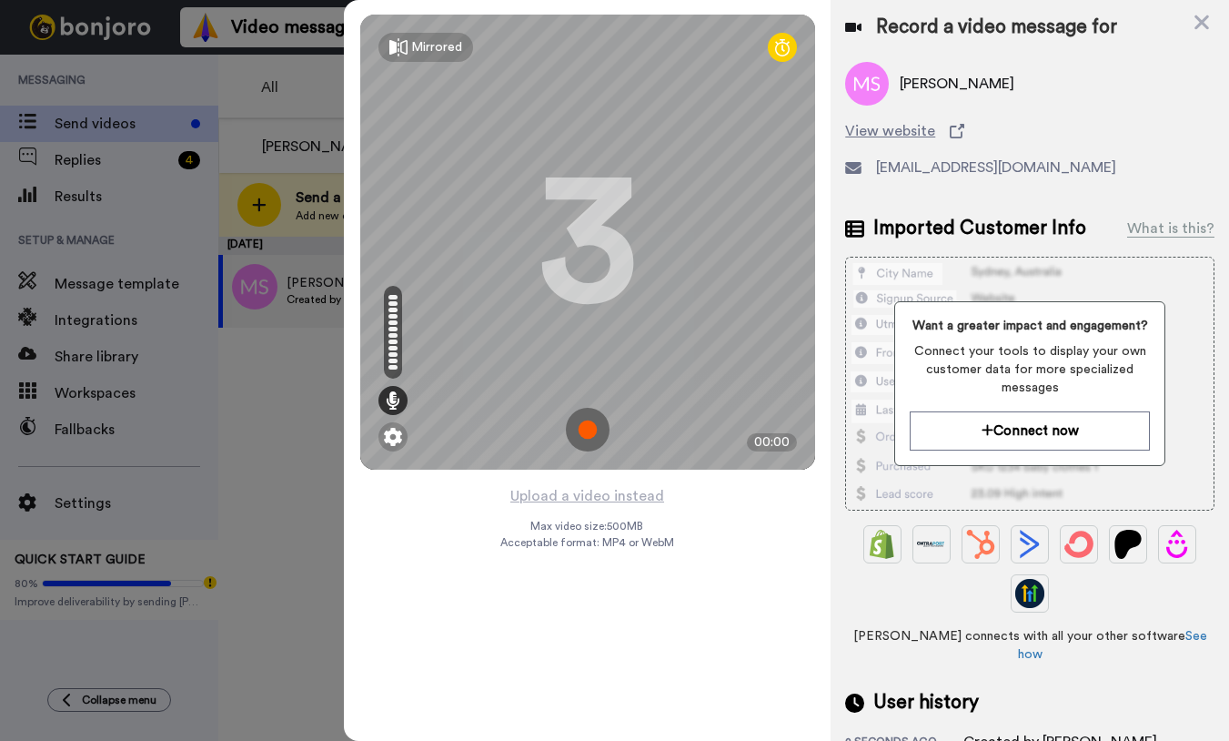
click at [592, 428] on img at bounding box center [588, 430] width 44 height 44
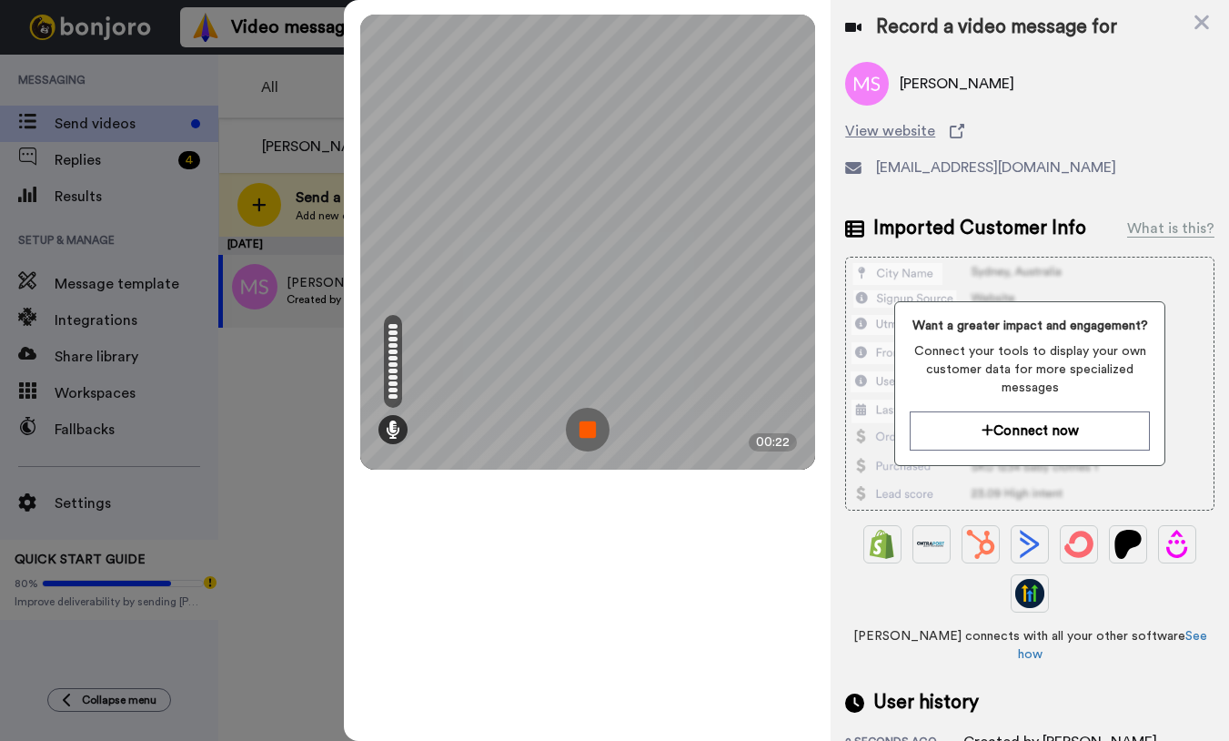
click at [592, 428] on img at bounding box center [588, 430] width 44 height 44
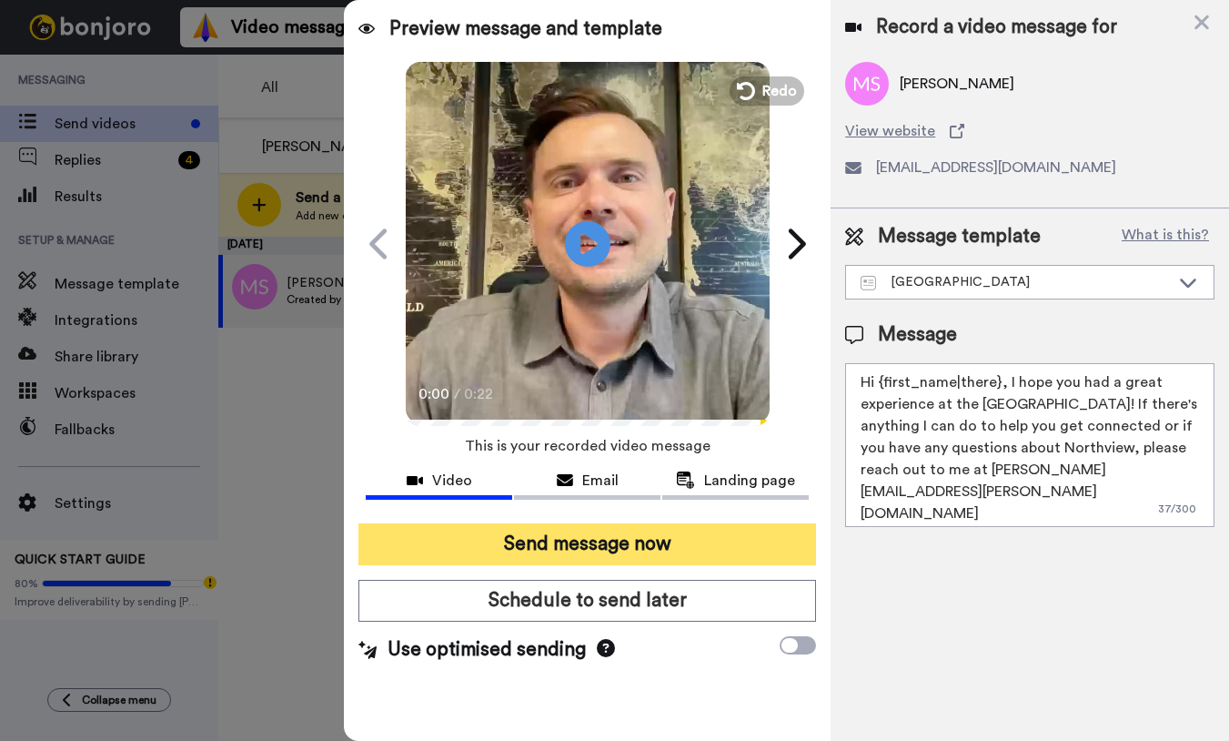
click at [588, 554] on button "Send message now" at bounding box center [588, 544] width 458 height 42
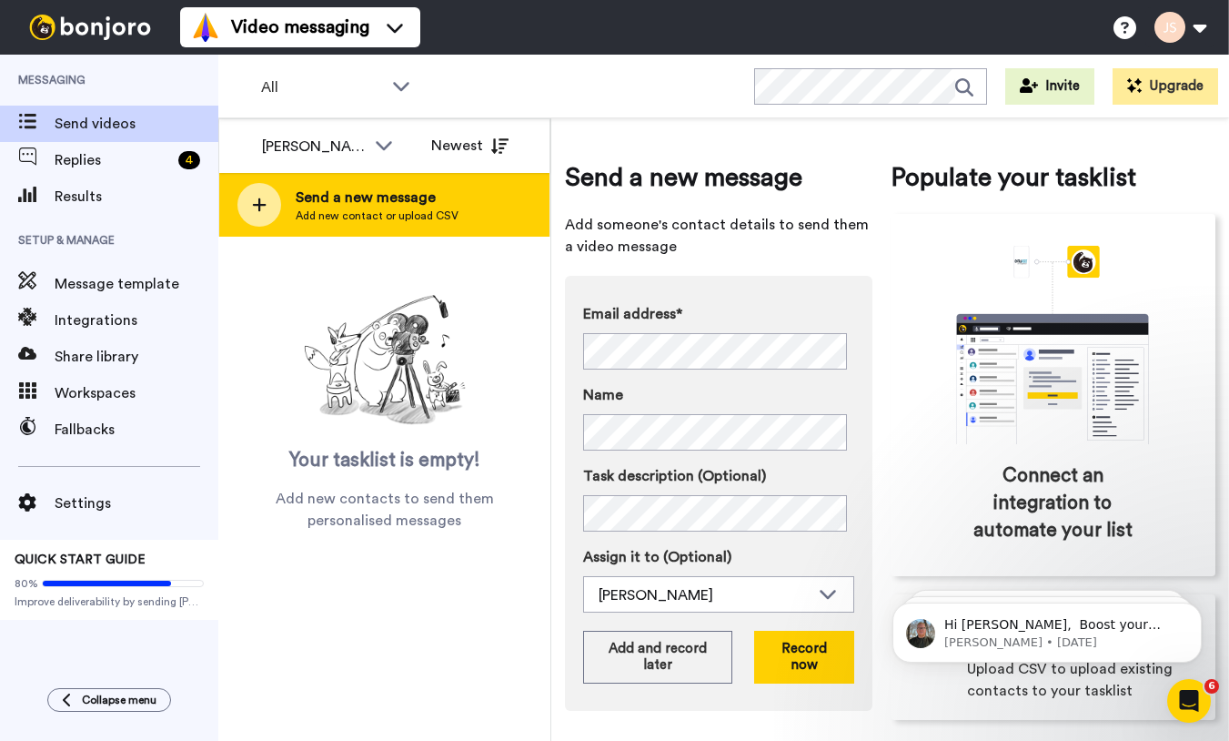
click at [416, 198] on span "Send a new message" at bounding box center [377, 198] width 163 height 22
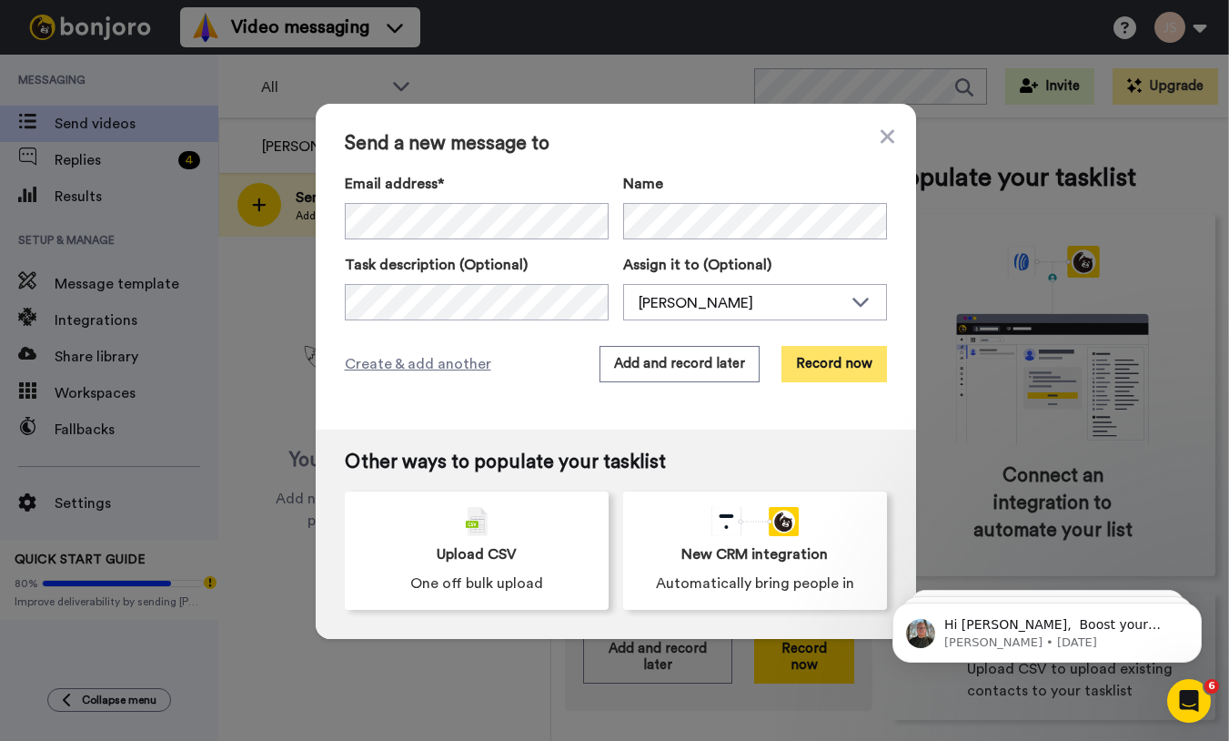
click at [857, 375] on button "Record now" at bounding box center [835, 364] width 106 height 36
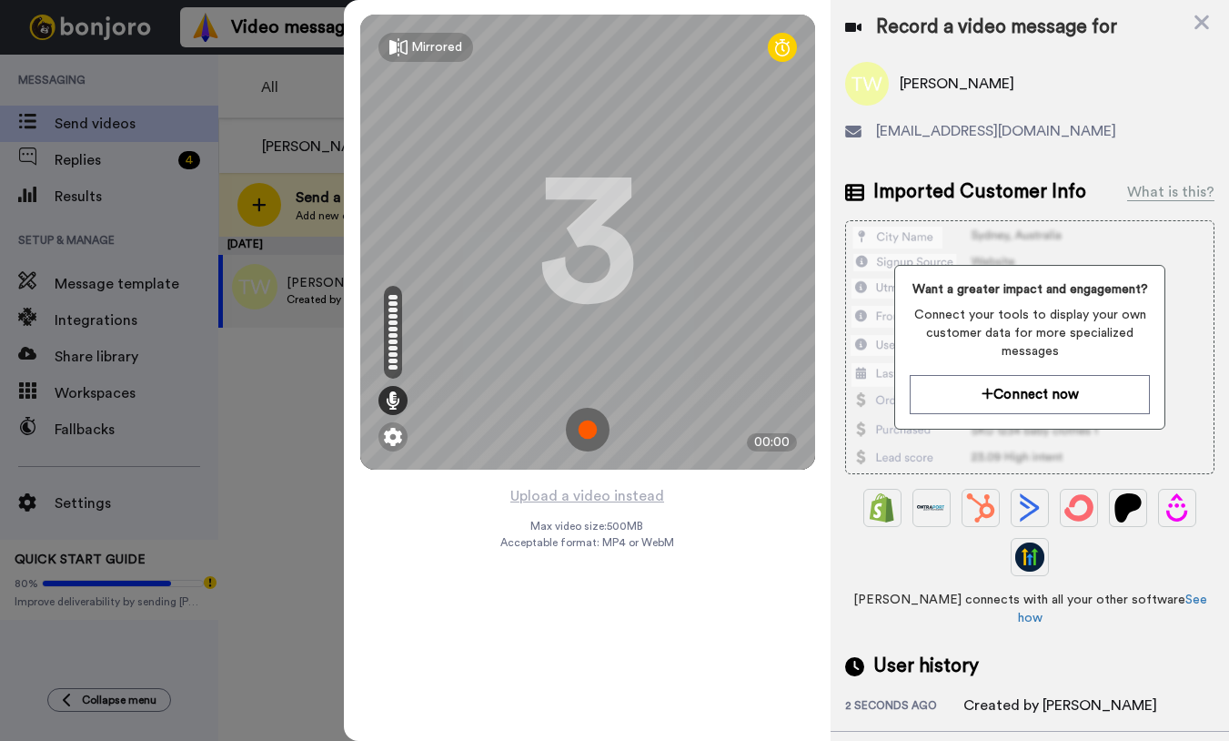
click at [588, 430] on img at bounding box center [588, 430] width 44 height 44
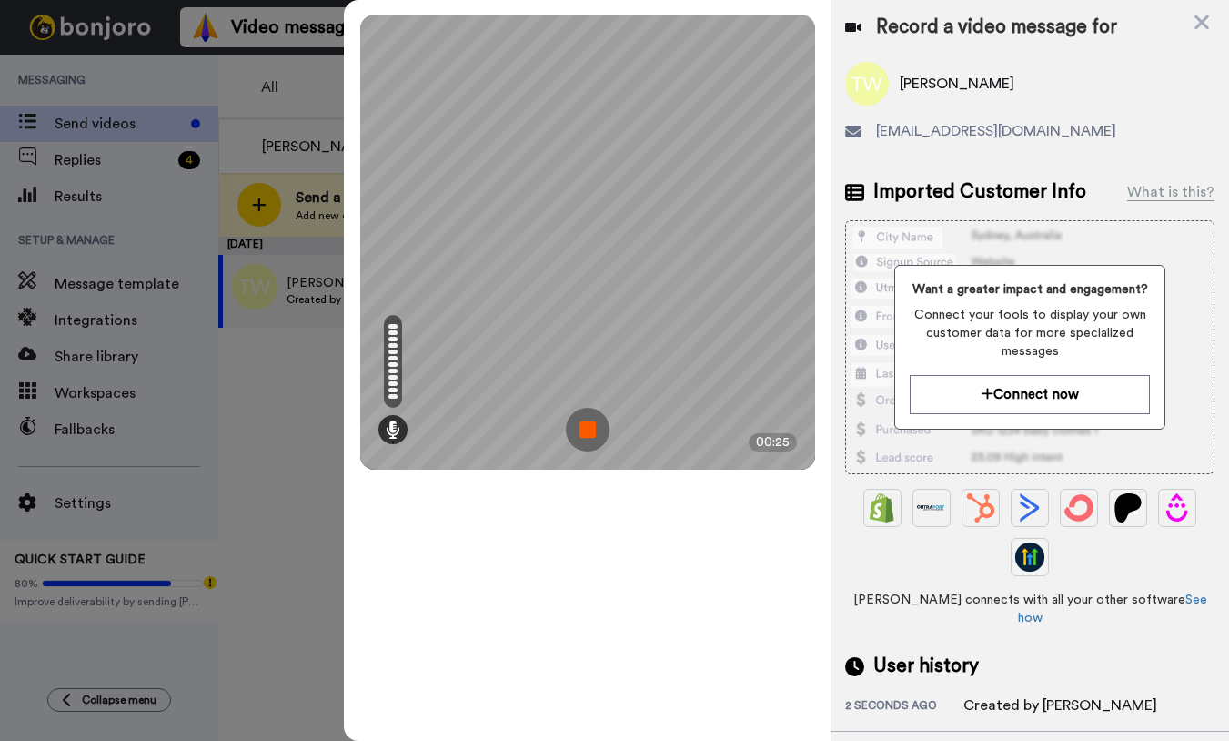
click at [588, 430] on img at bounding box center [588, 430] width 44 height 44
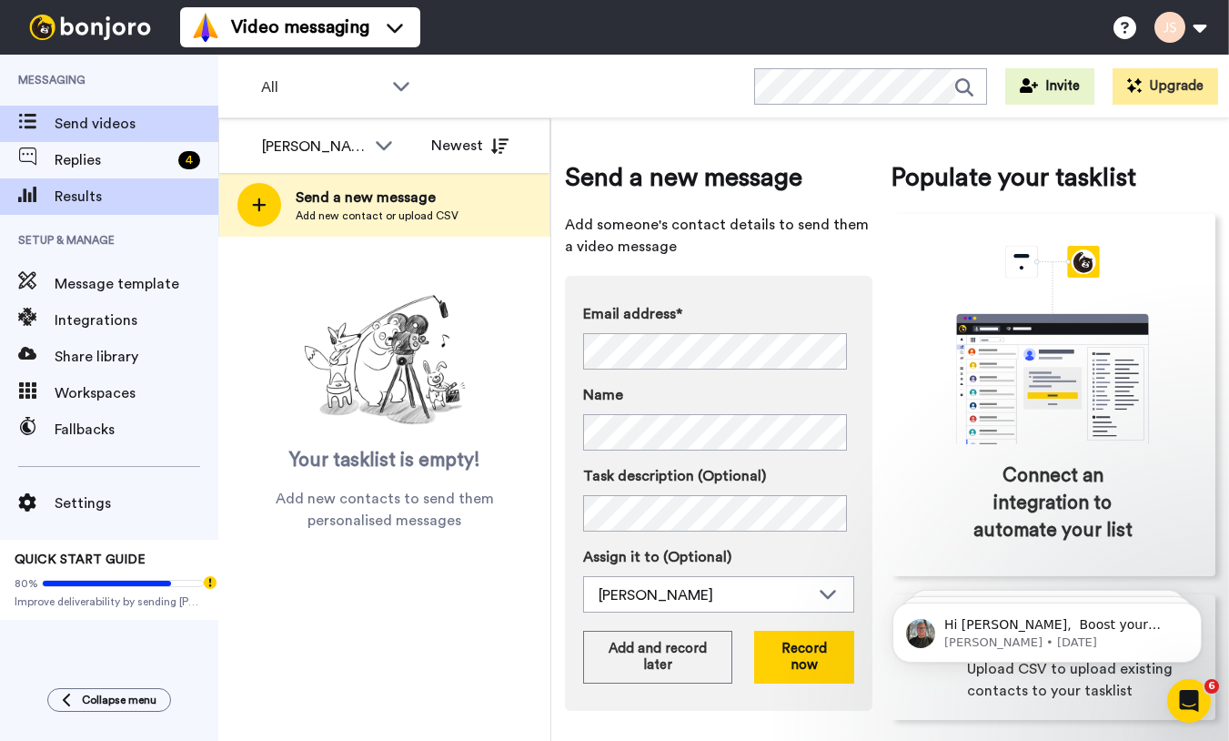
click at [89, 197] on span "Results" at bounding box center [137, 197] width 164 height 22
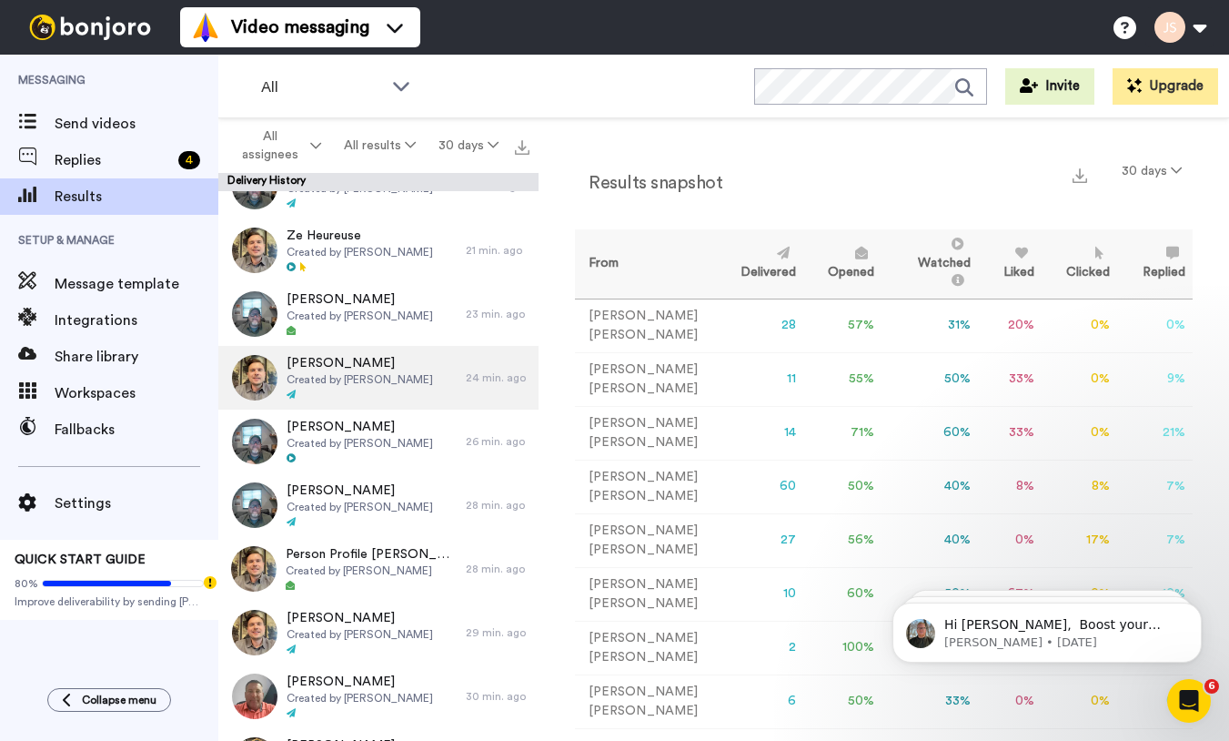
scroll to position [520, 0]
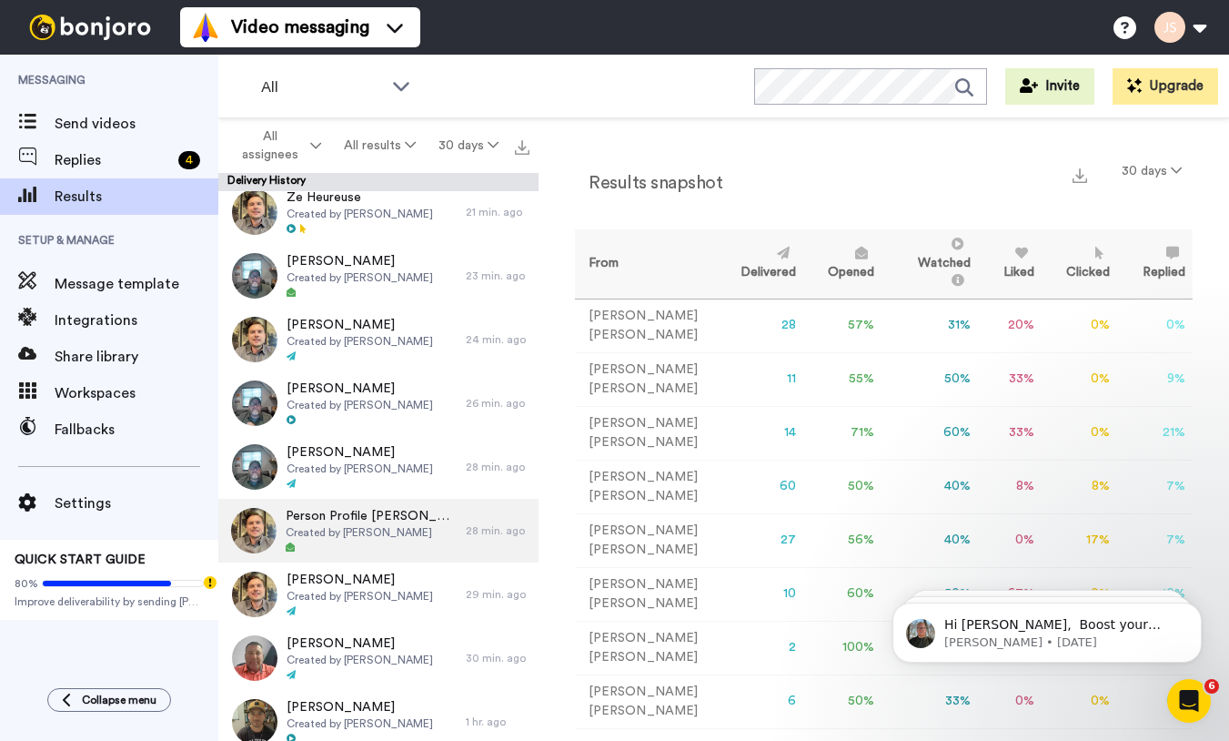
click at [400, 521] on span "Person Profile [PERSON_NAME]" at bounding box center [371, 516] width 171 height 18
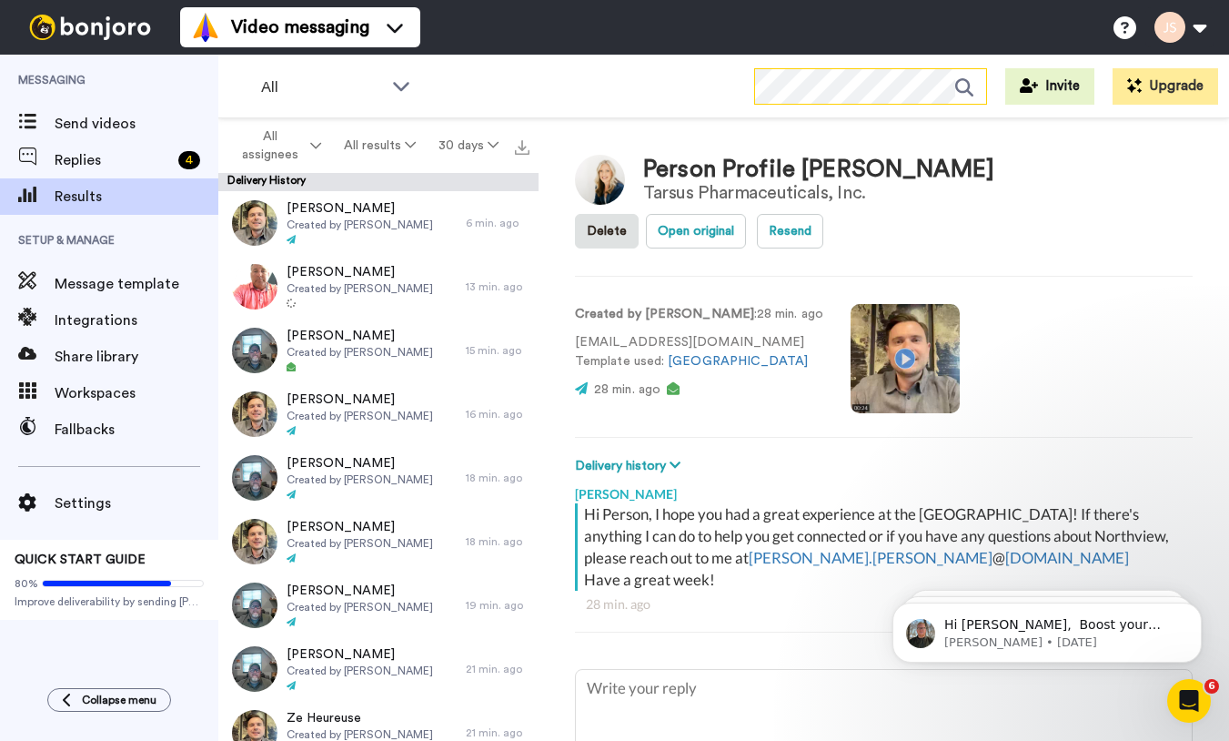
type textarea "x"
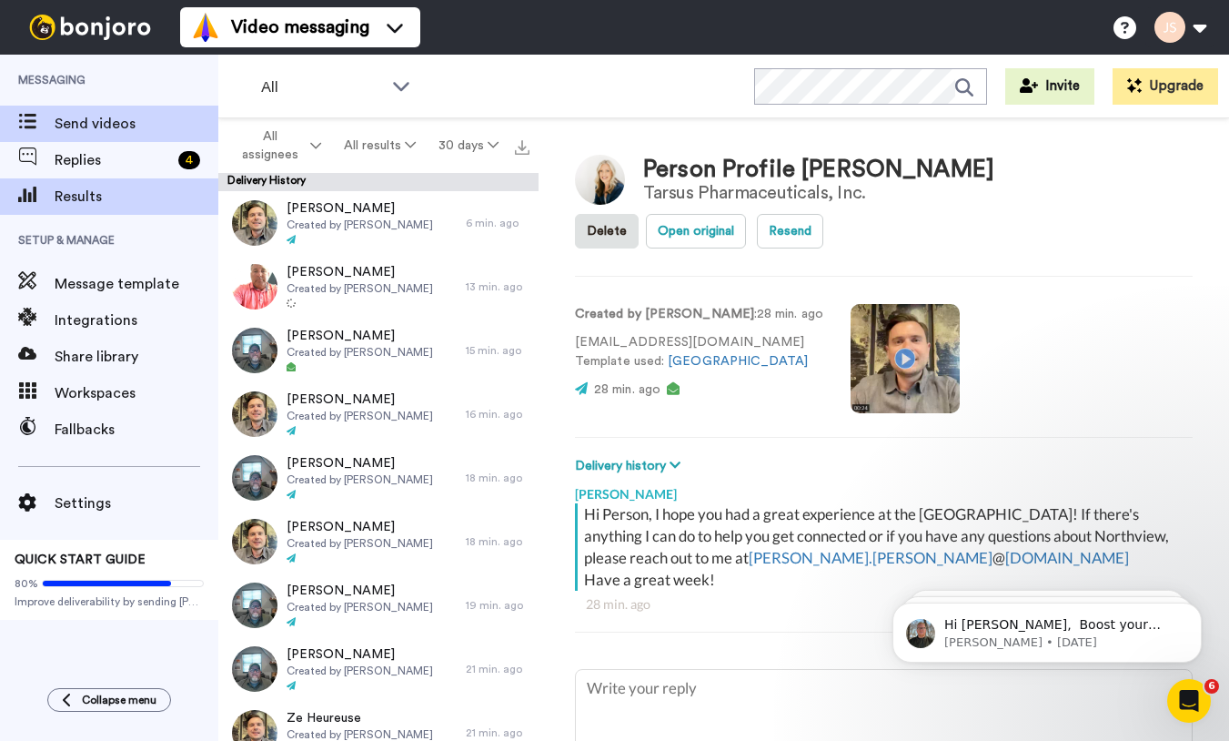
click at [81, 116] on span "Send videos" at bounding box center [137, 124] width 164 height 22
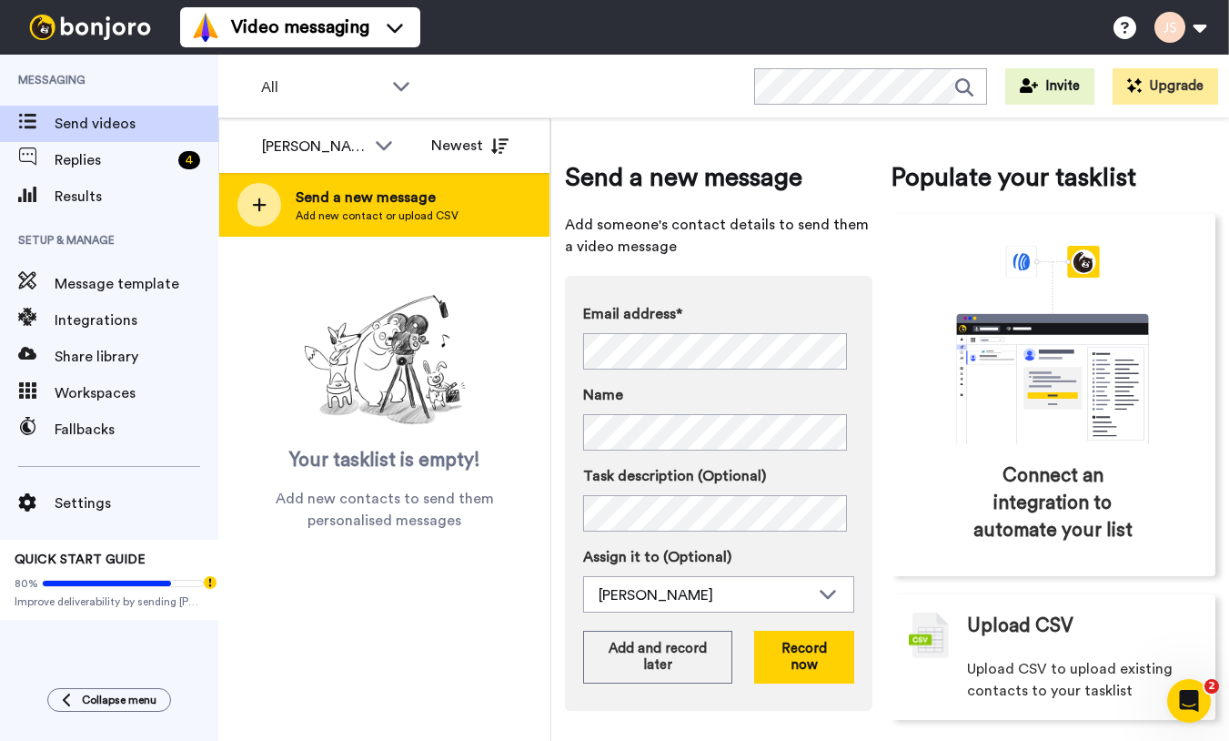
click at [399, 207] on span "Send a new message" at bounding box center [377, 198] width 163 height 22
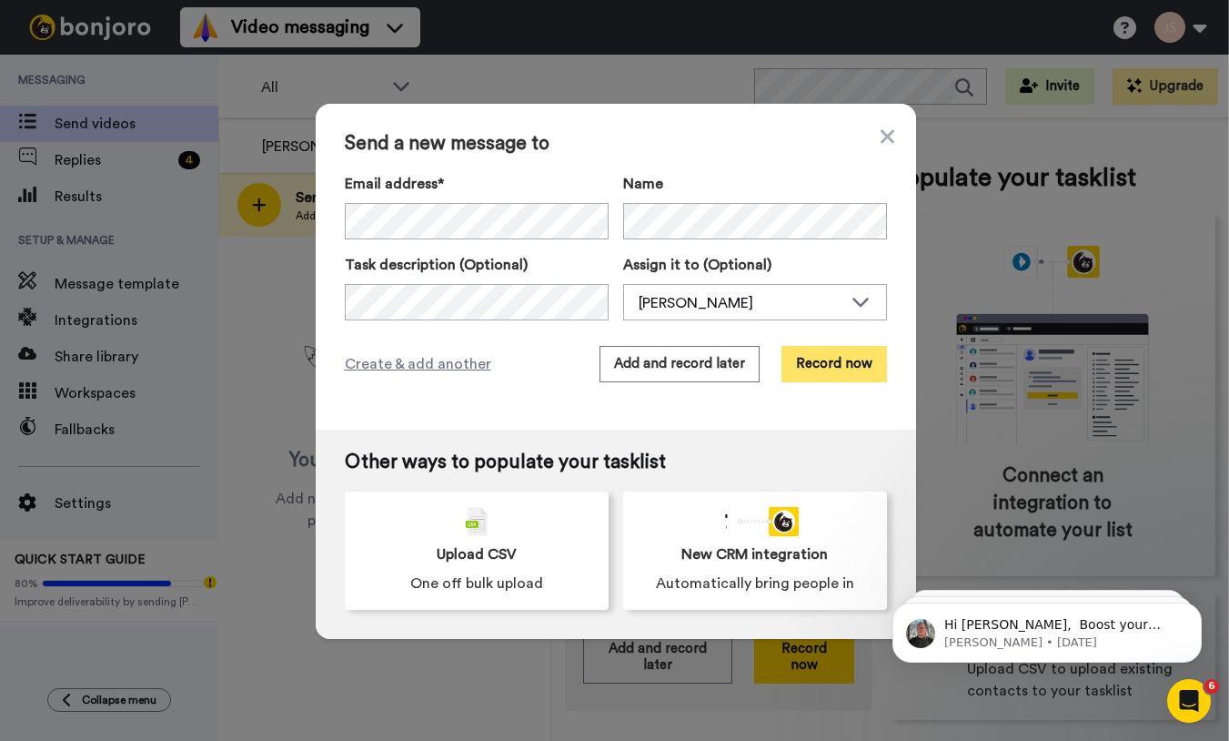
click at [848, 371] on button "Record now" at bounding box center [835, 364] width 106 height 36
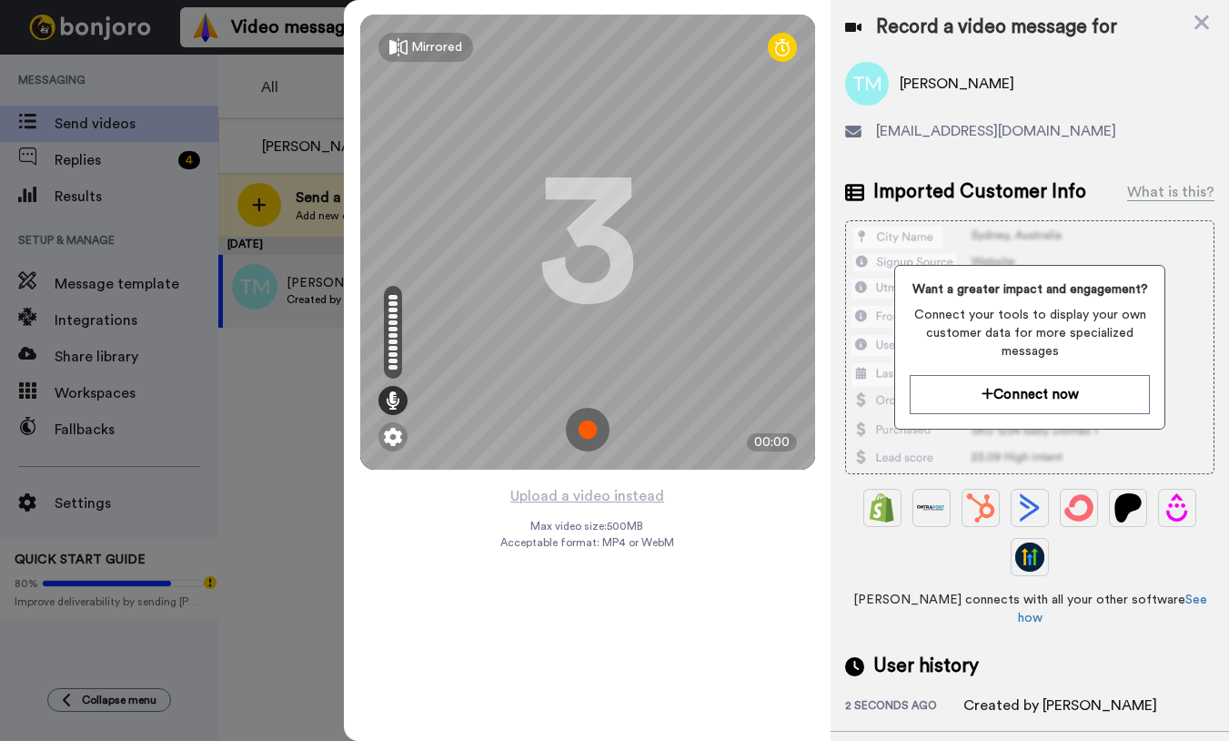
click at [592, 433] on img at bounding box center [588, 430] width 44 height 44
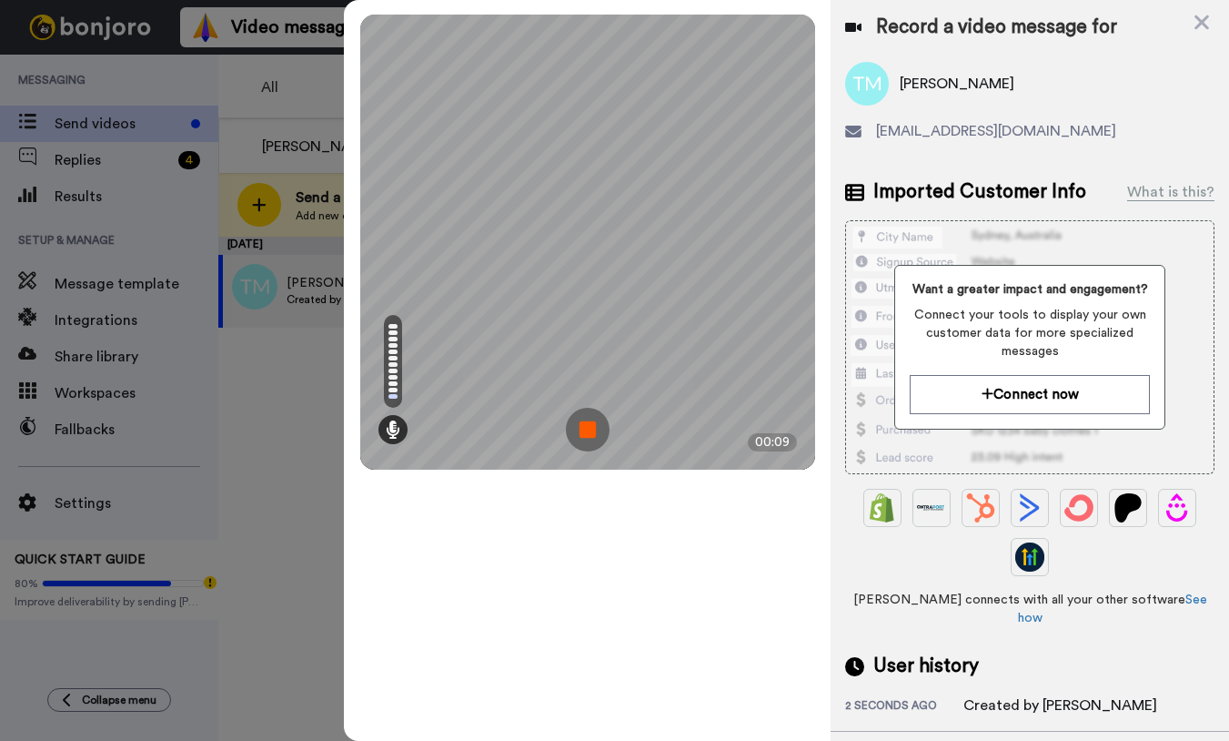
click at [592, 433] on img at bounding box center [588, 430] width 44 height 44
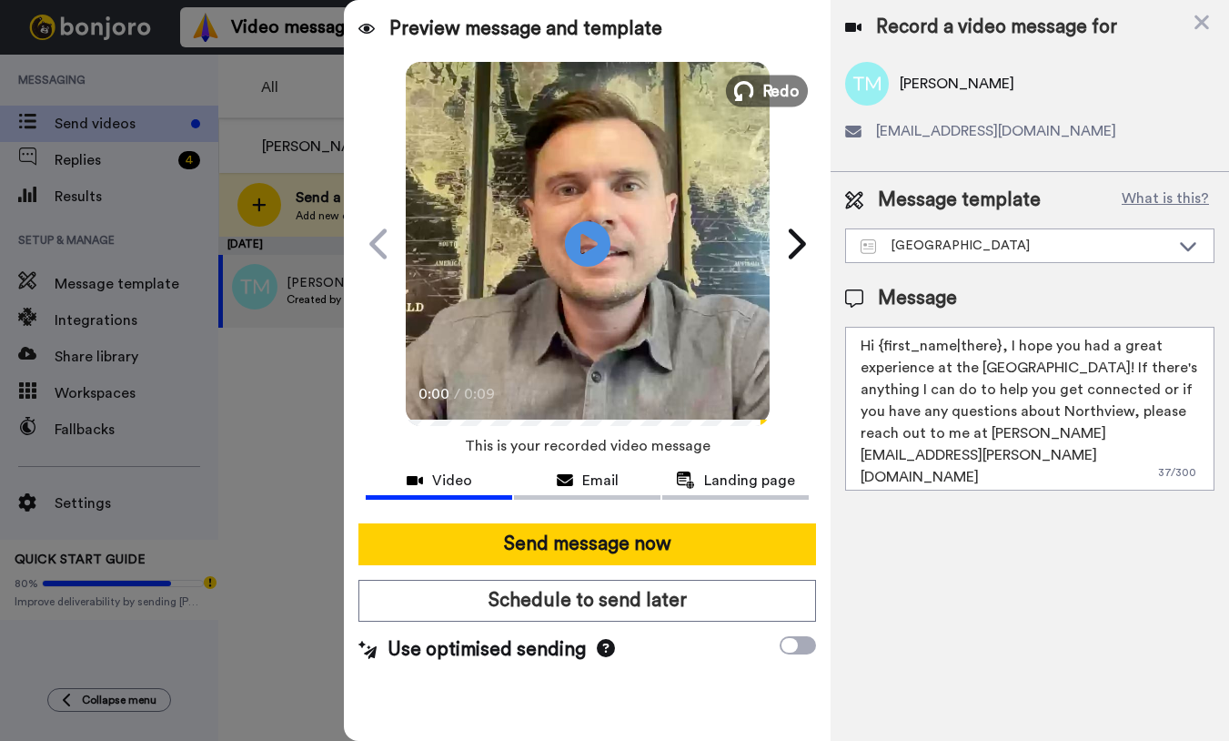
click at [764, 101] on span "Redo" at bounding box center [781, 90] width 38 height 24
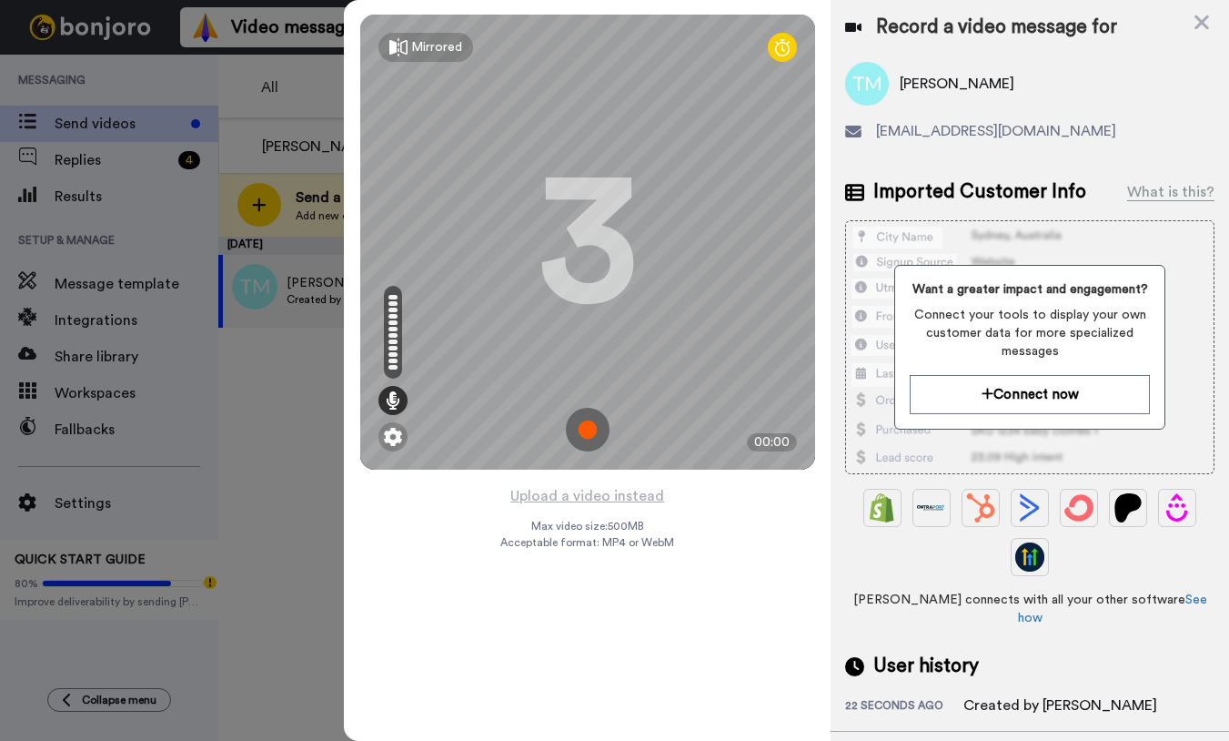
click at [586, 431] on img at bounding box center [588, 430] width 44 height 44
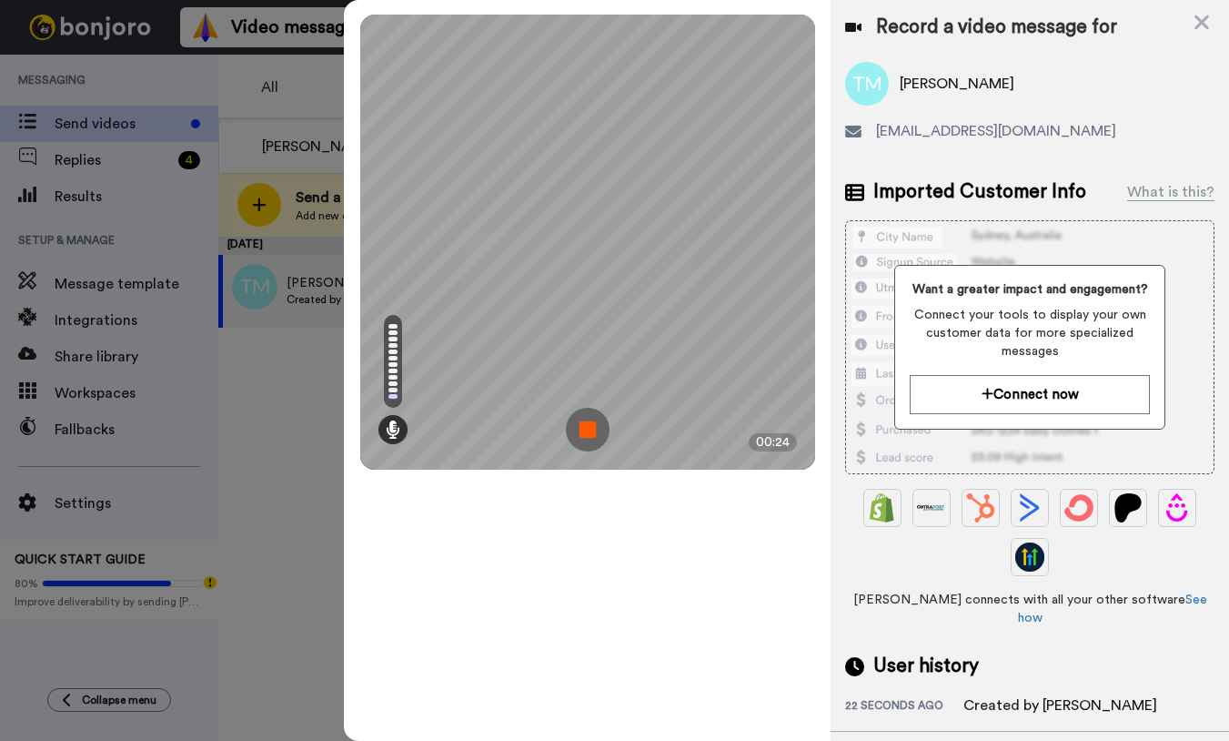
click at [581, 436] on img at bounding box center [588, 430] width 44 height 44
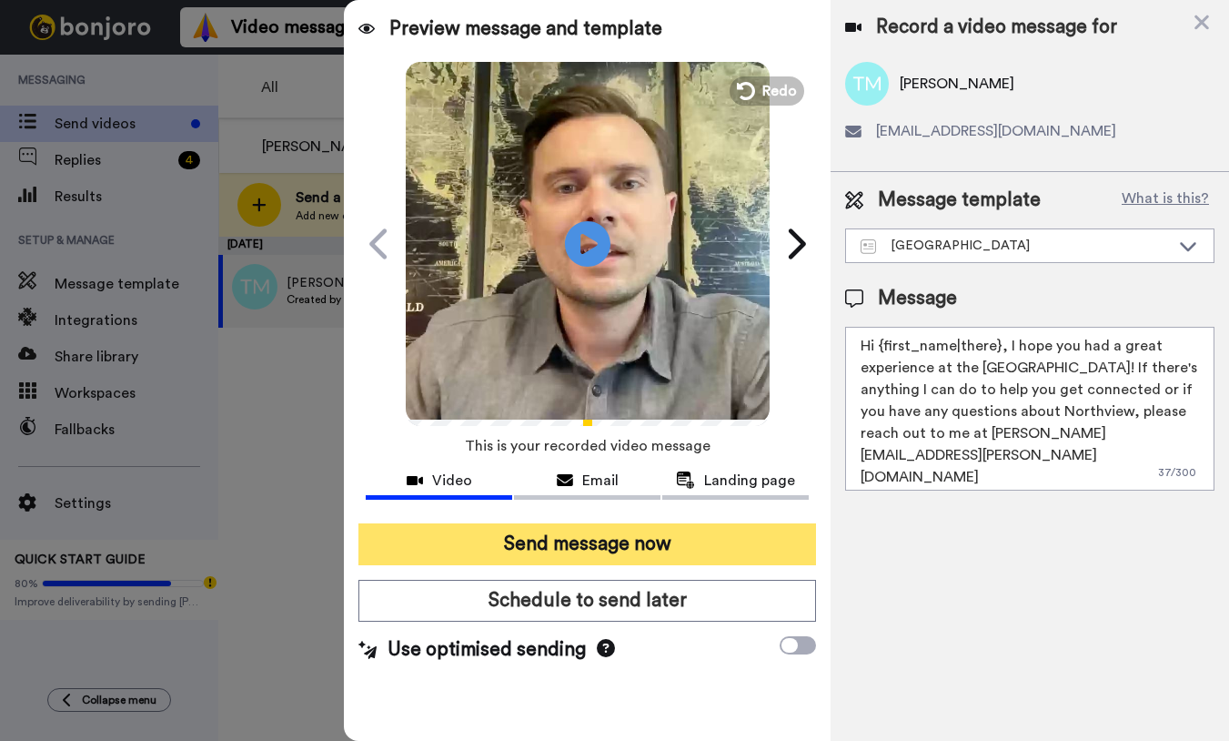
click at [633, 553] on button "Send message now" at bounding box center [588, 544] width 458 height 42
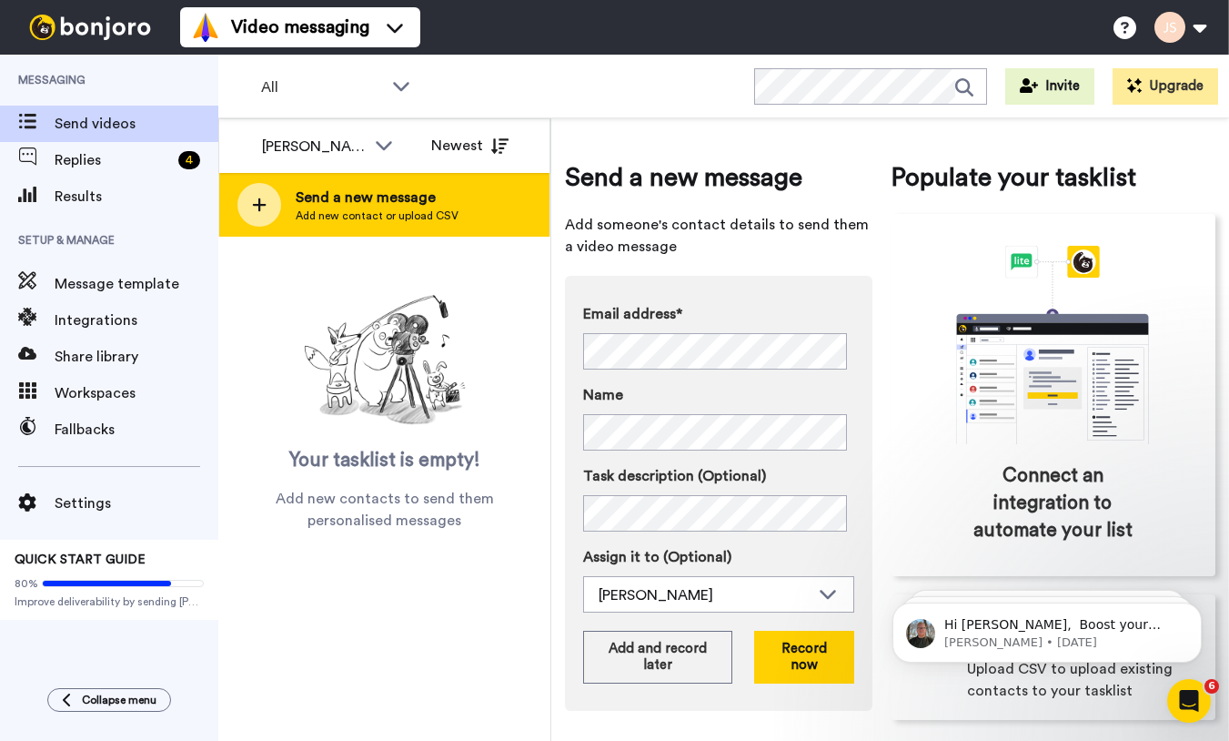
click at [429, 201] on span "Send a new message" at bounding box center [377, 198] width 163 height 22
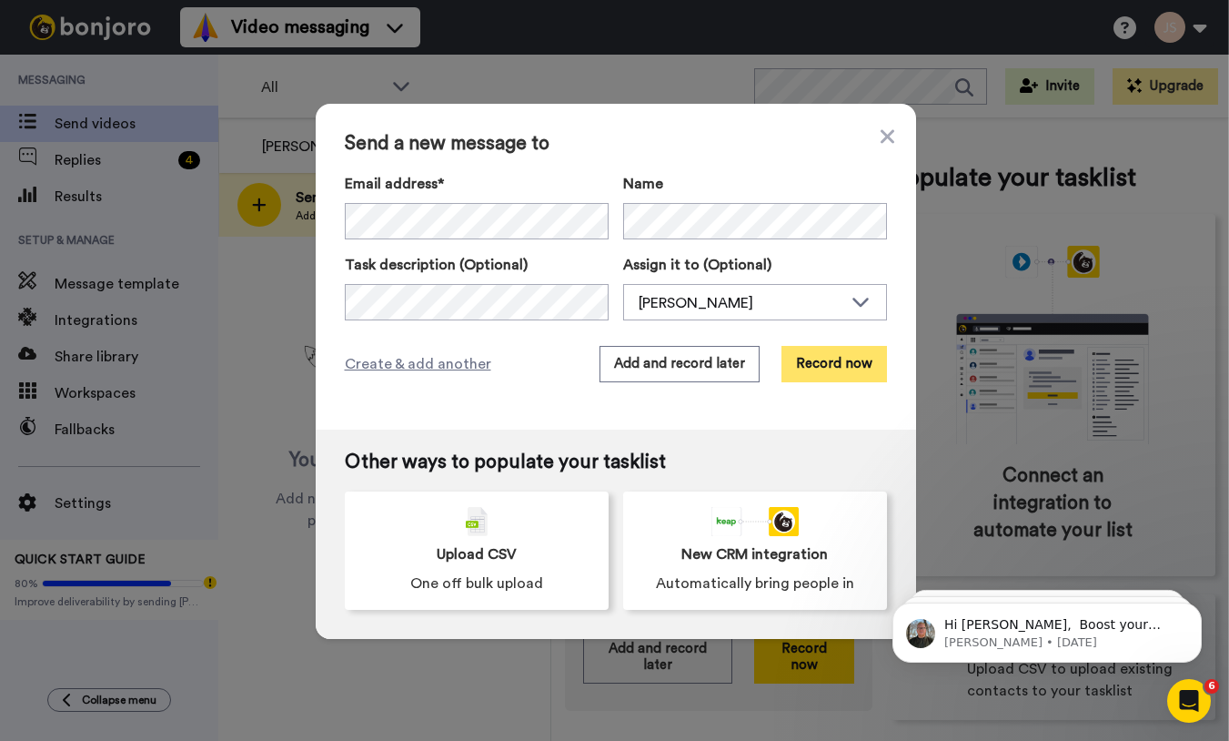
click at [809, 369] on button "Record now" at bounding box center [835, 364] width 106 height 36
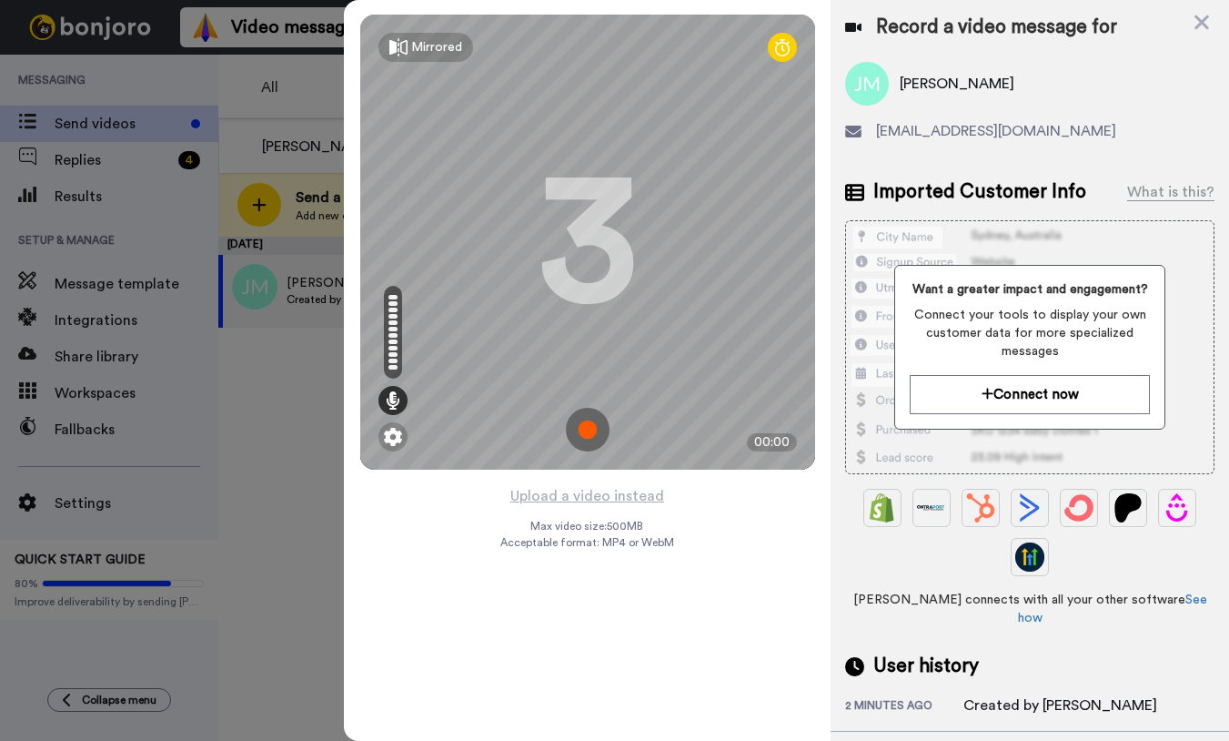
click at [591, 424] on img at bounding box center [588, 430] width 44 height 44
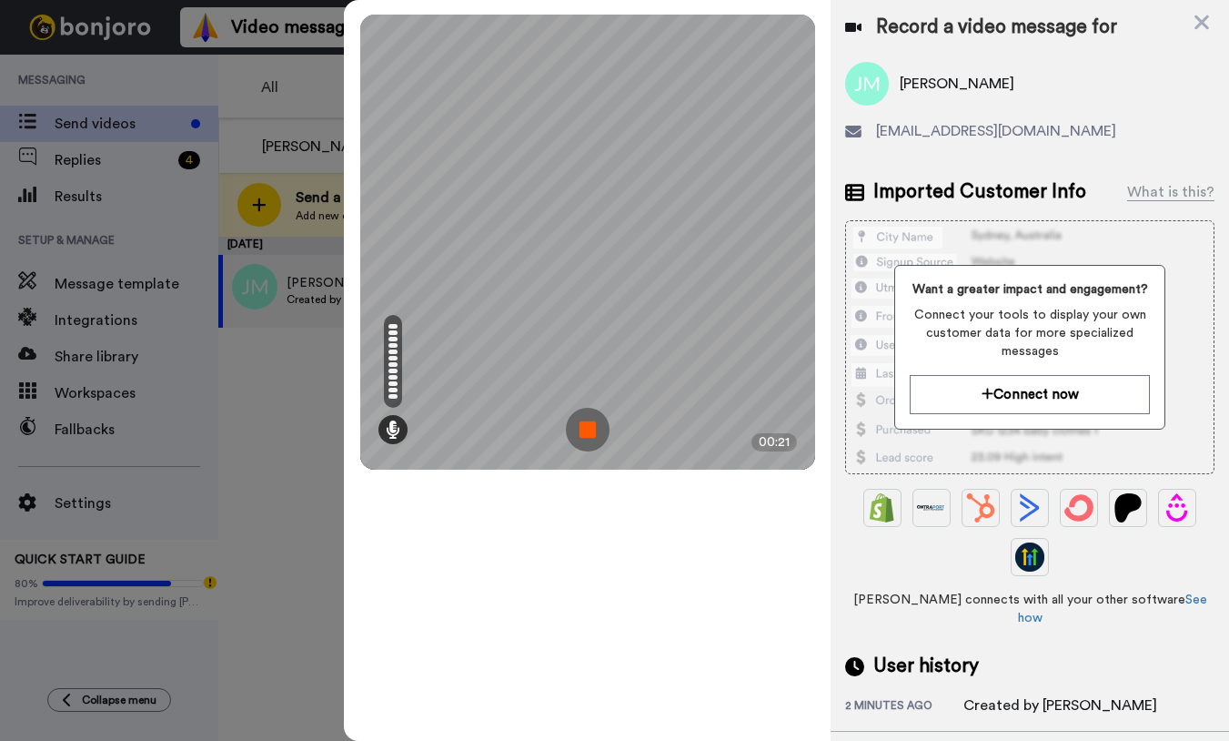
click at [592, 424] on img at bounding box center [588, 430] width 44 height 44
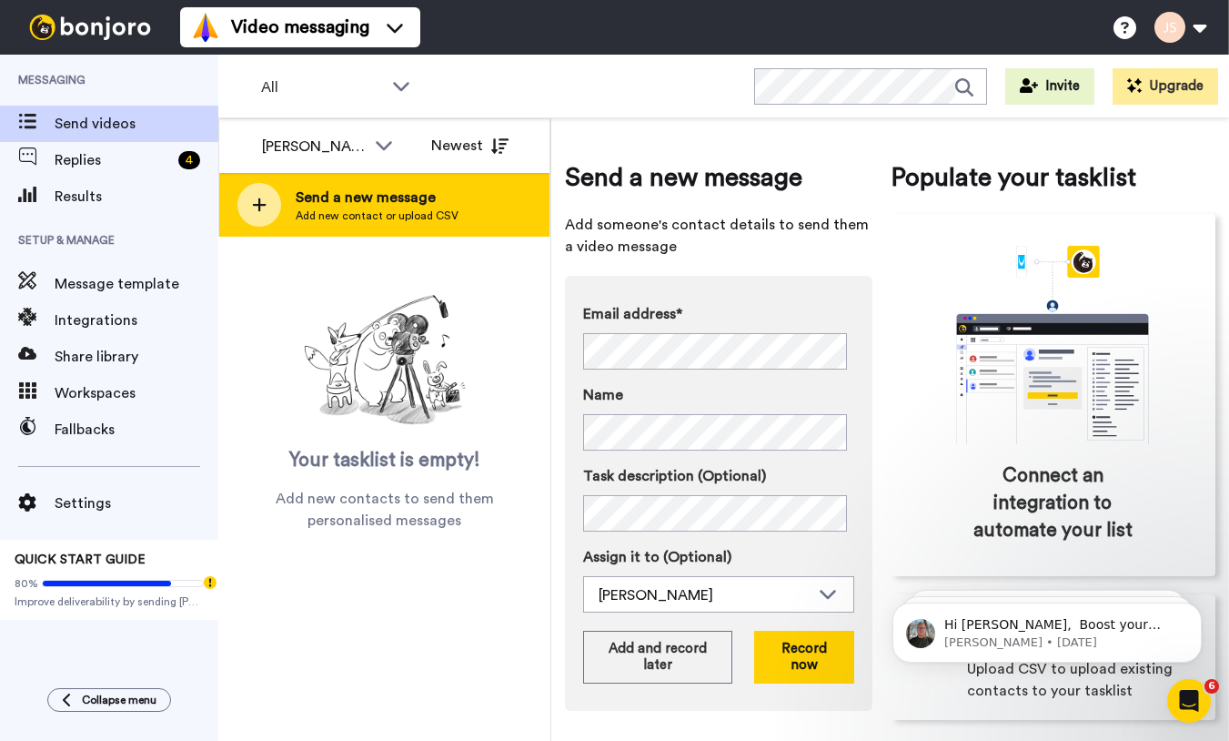
click at [360, 205] on span "Send a new message" at bounding box center [377, 198] width 163 height 22
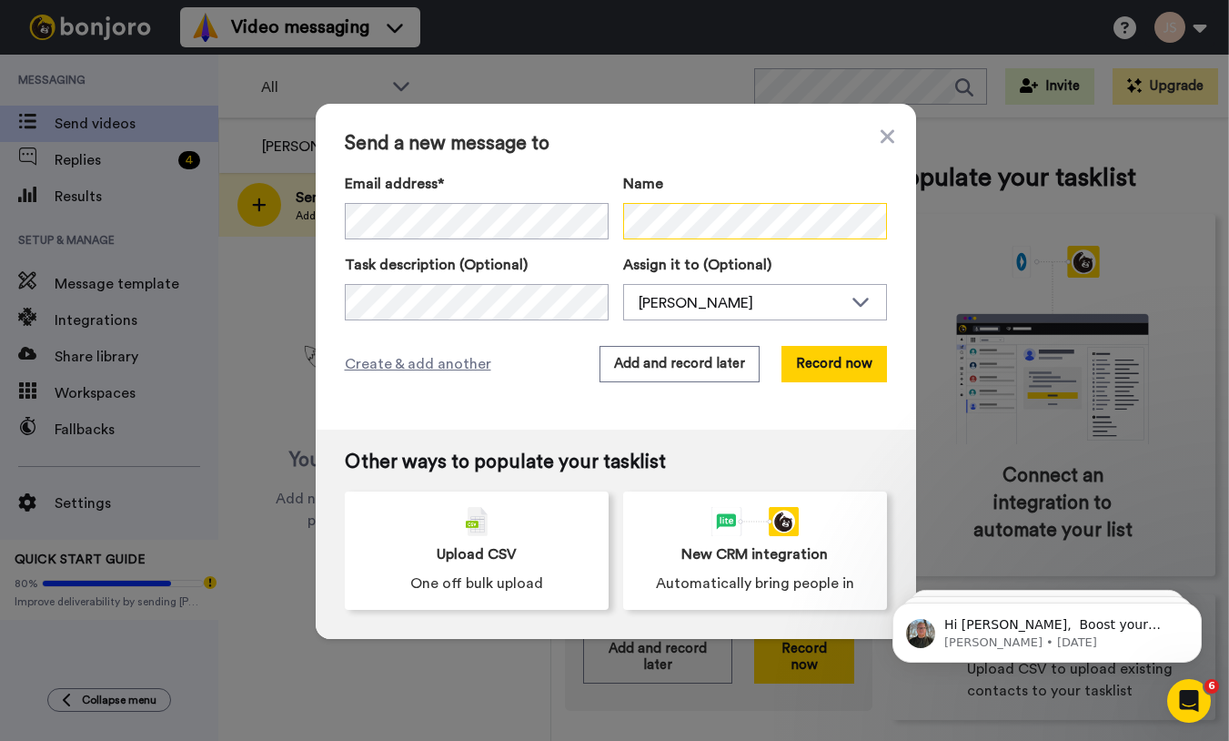
click at [567, 231] on div "Email address* No search result for ‘ [EMAIL_ADDRESS][DOMAIN_NAME] ’ Name" at bounding box center [616, 206] width 542 height 66
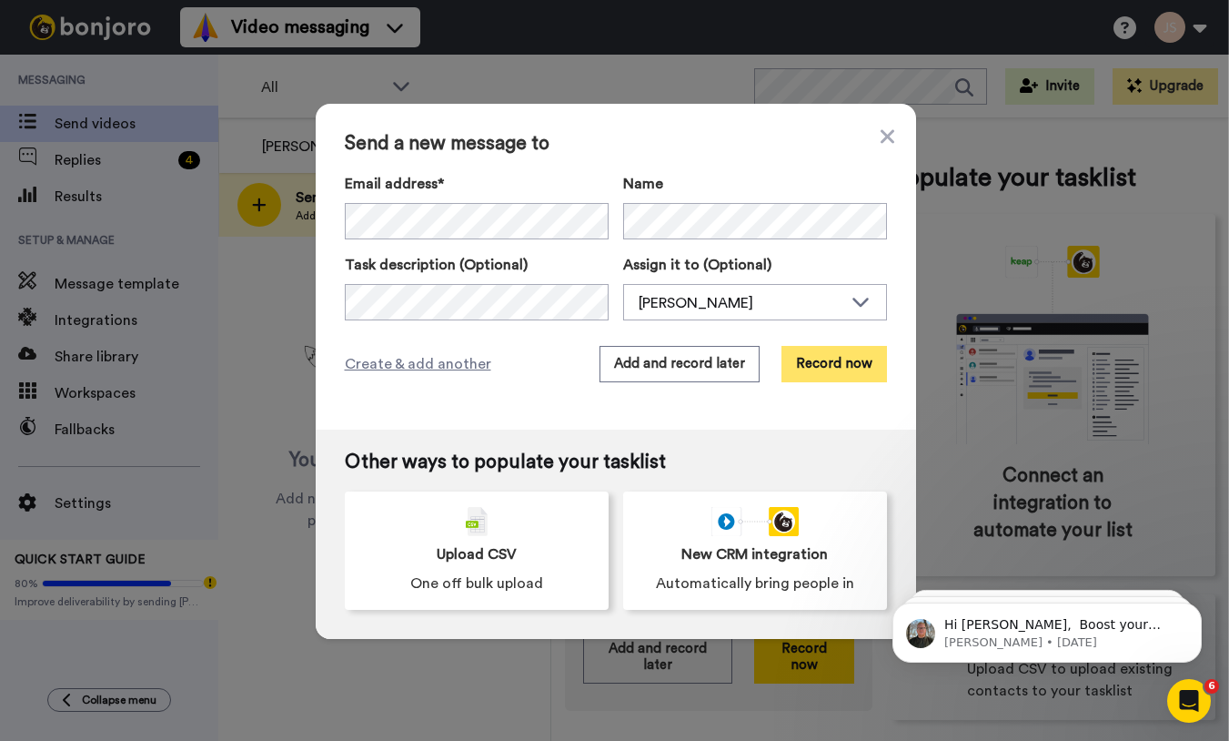
click at [816, 366] on button "Record now" at bounding box center [835, 364] width 106 height 36
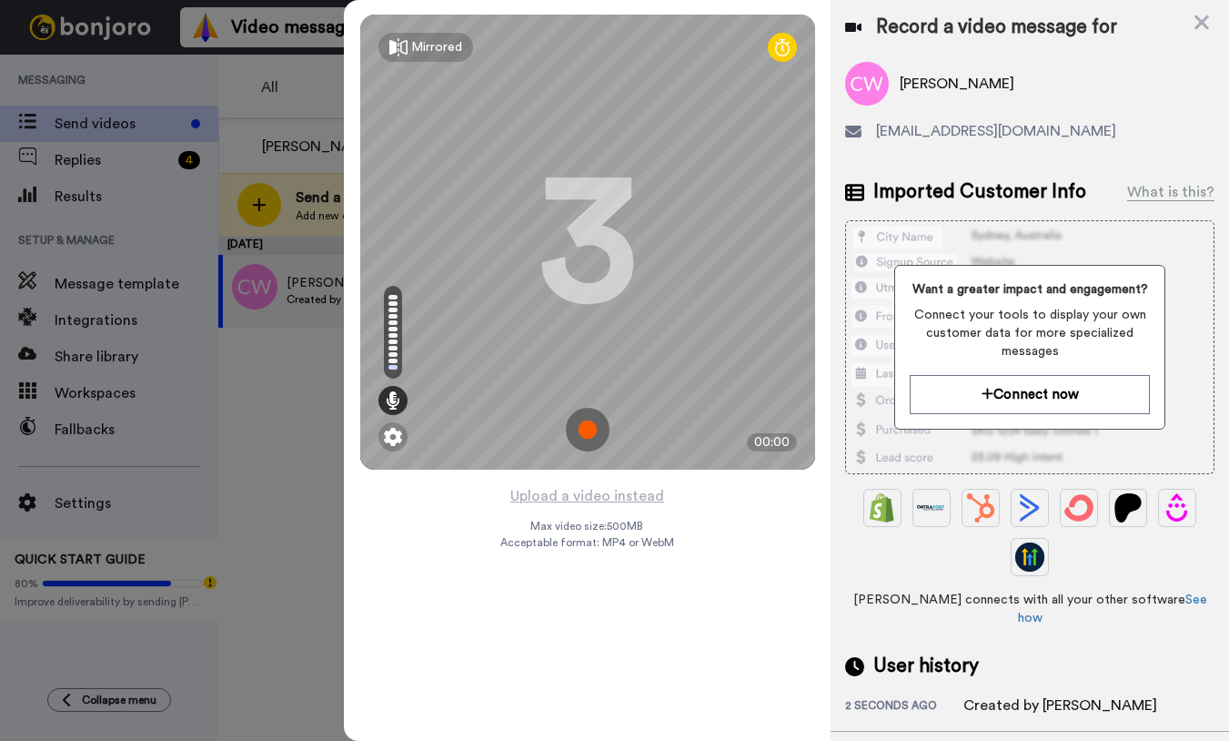
click at [585, 435] on img at bounding box center [588, 430] width 44 height 44
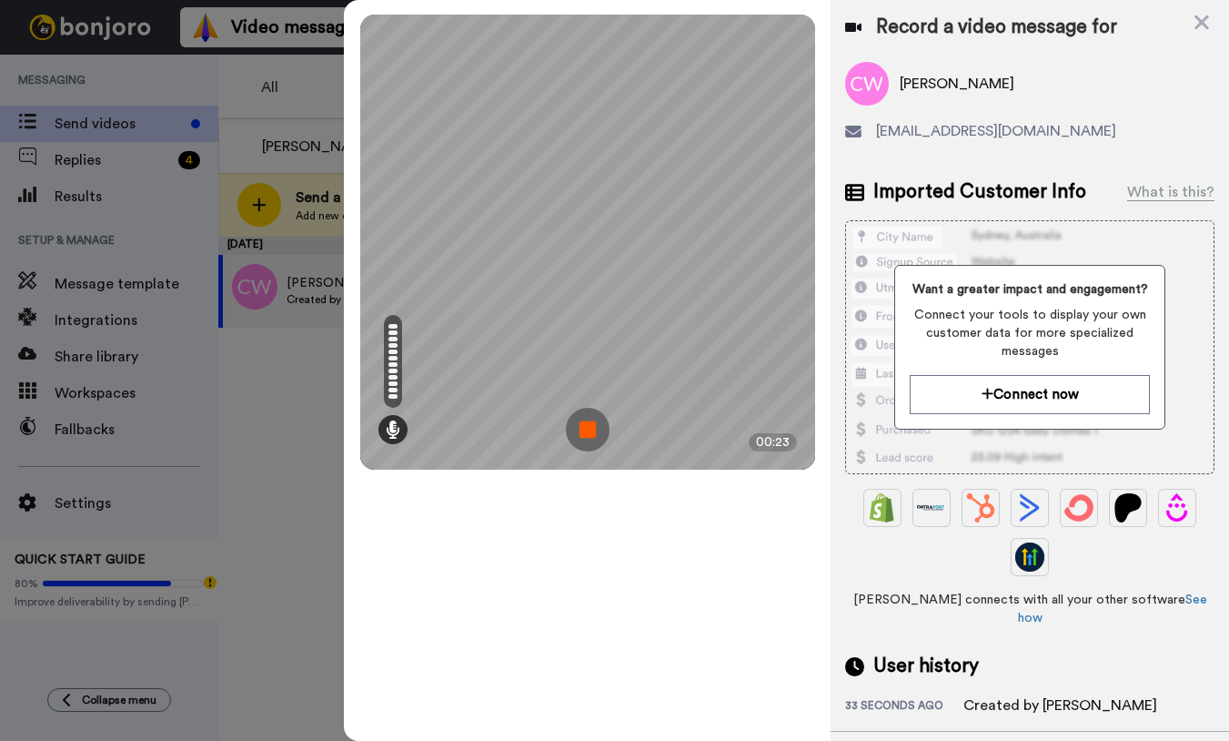
click at [588, 426] on img at bounding box center [588, 430] width 44 height 44
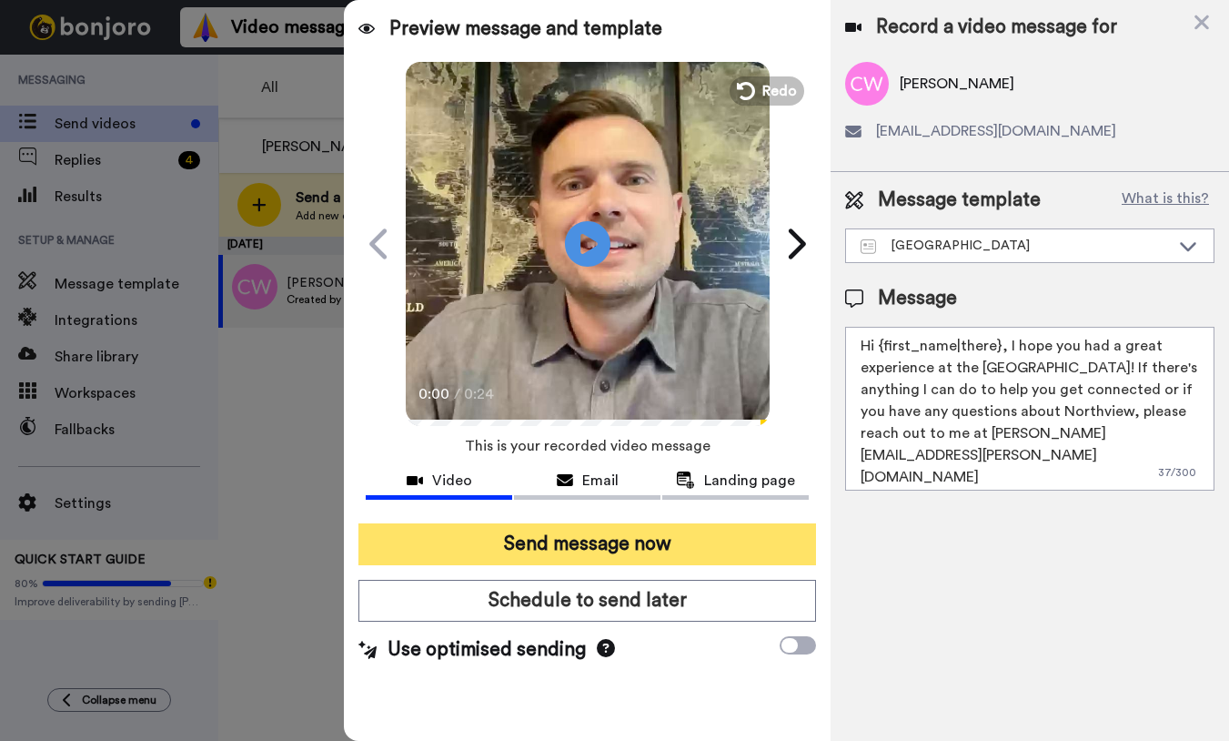
click at [649, 547] on button "Send message now" at bounding box center [588, 544] width 458 height 42
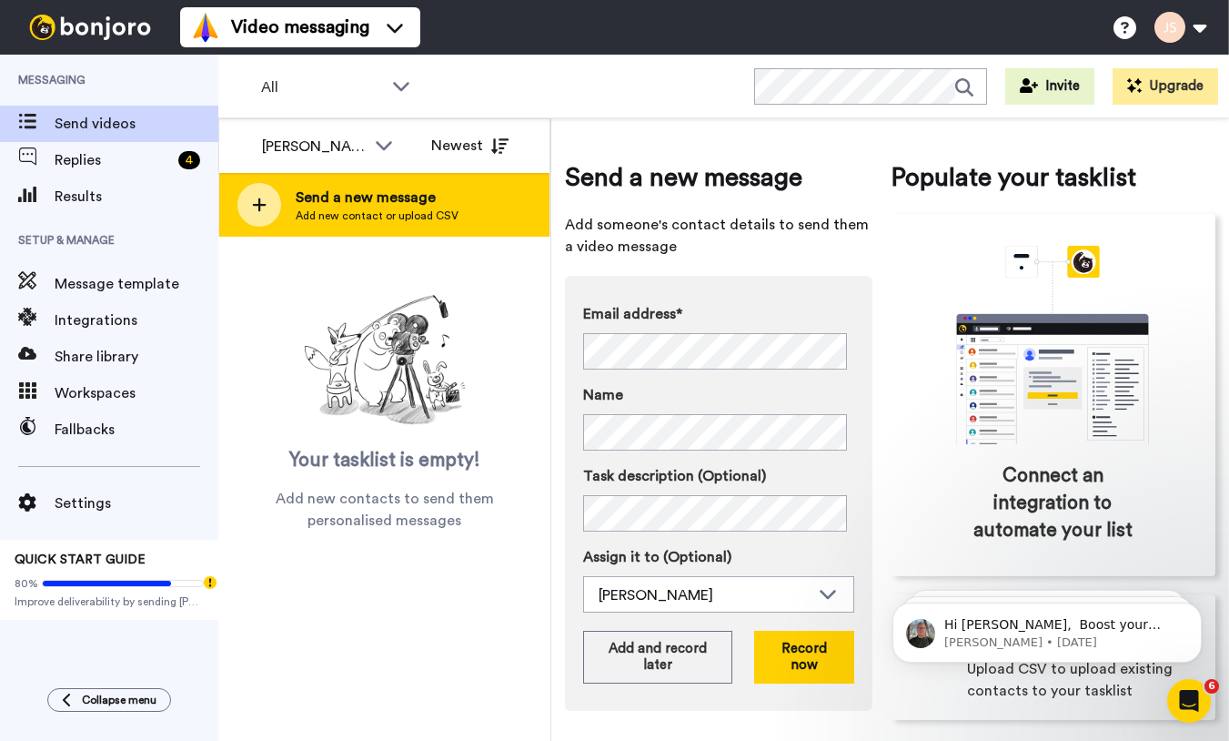
click at [481, 215] on div "Send a new message Add new contact or upload CSV" at bounding box center [384, 205] width 330 height 64
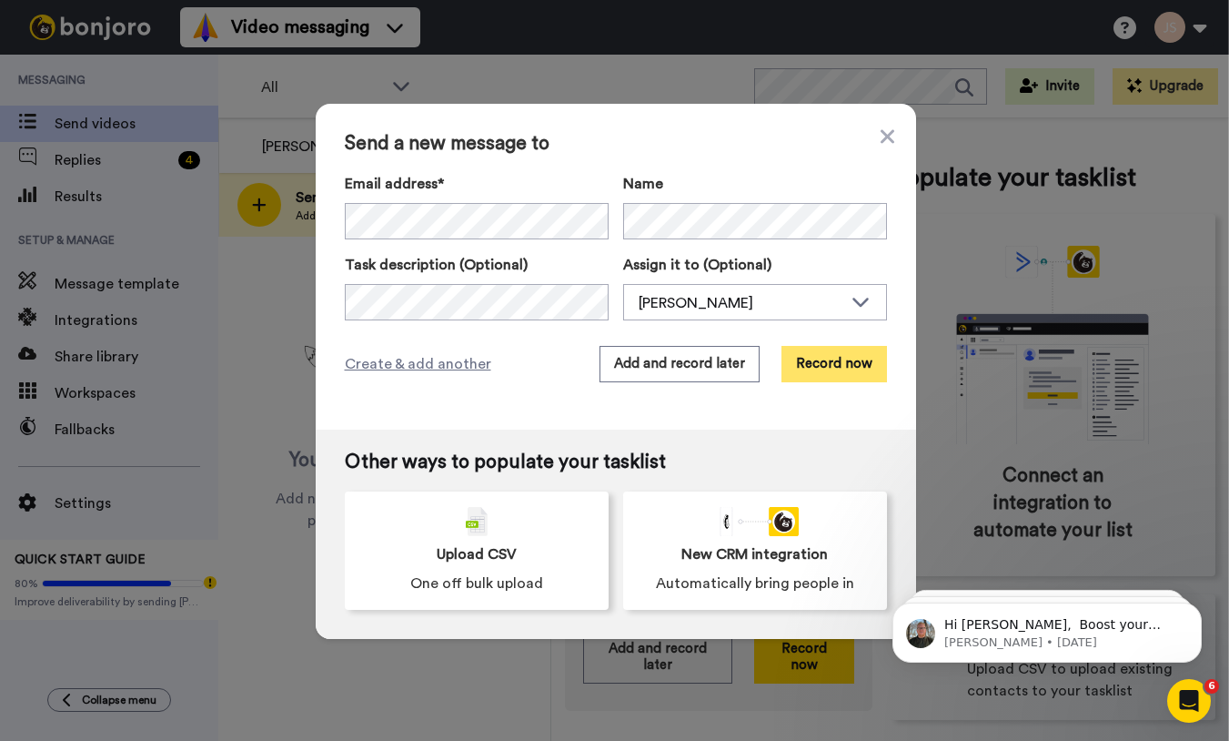
click at [811, 363] on button "Record now" at bounding box center [835, 364] width 106 height 36
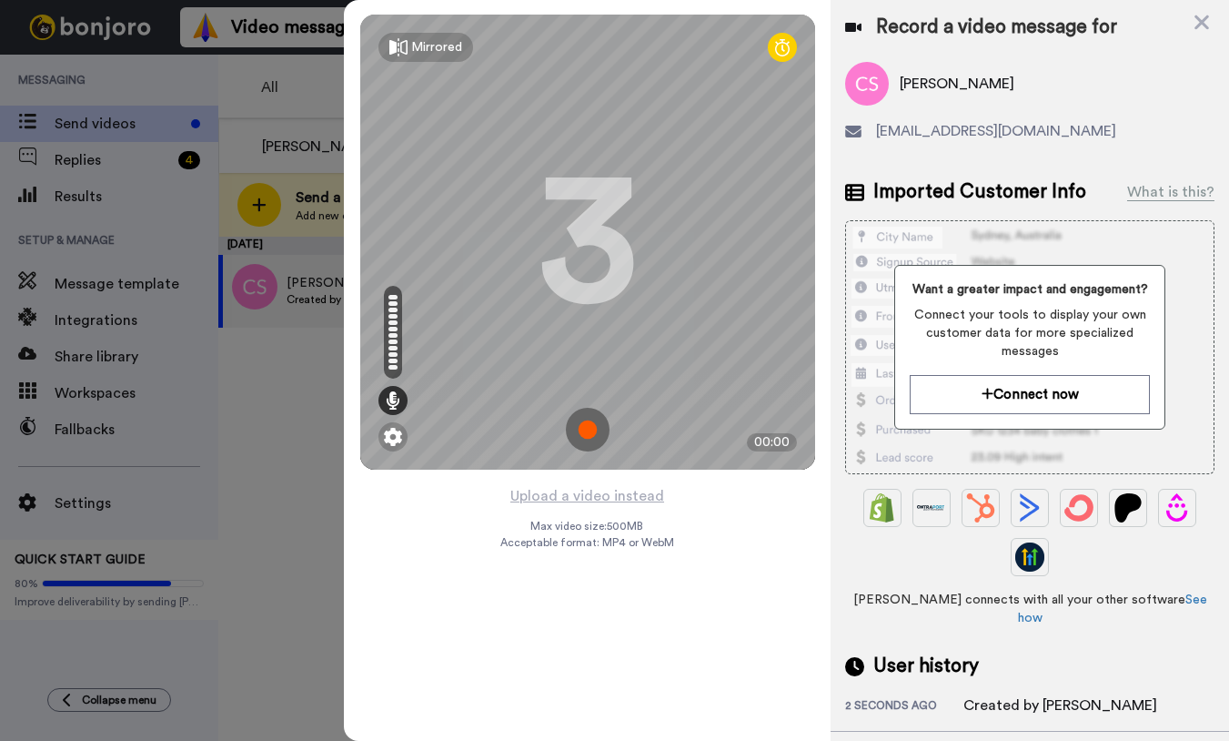
click at [596, 431] on img at bounding box center [588, 430] width 44 height 44
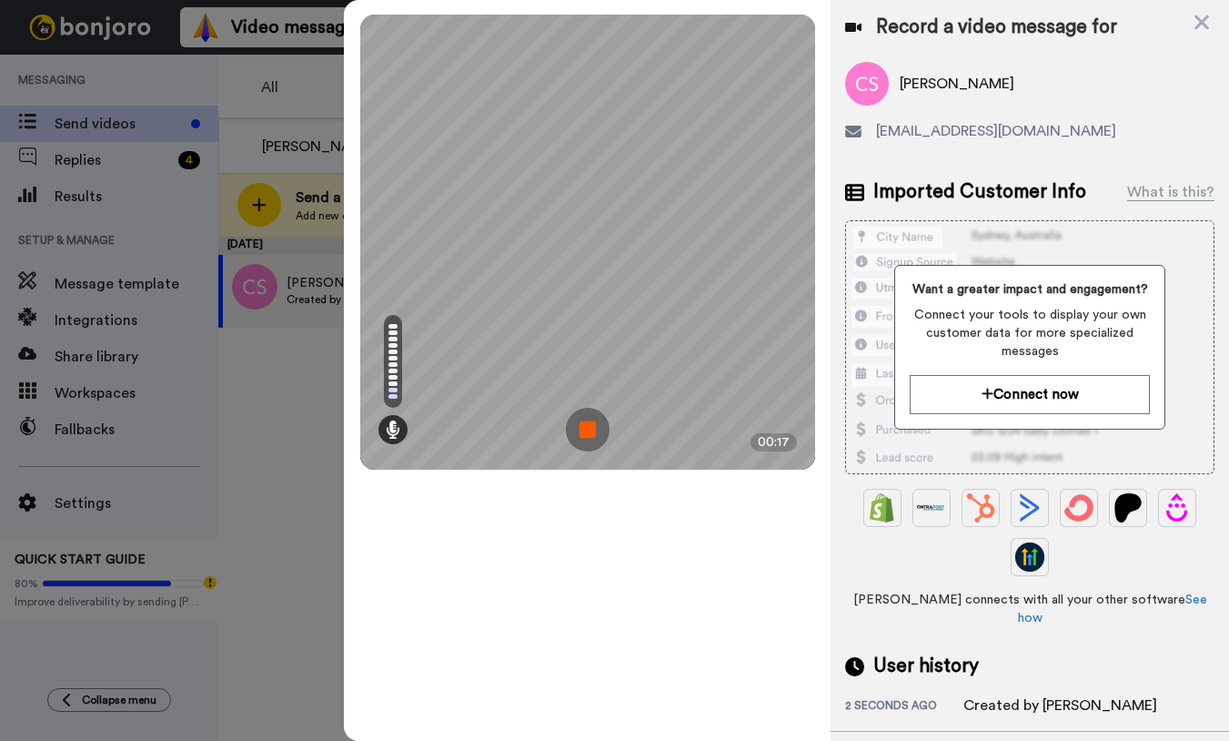
click at [594, 433] on img at bounding box center [588, 430] width 44 height 44
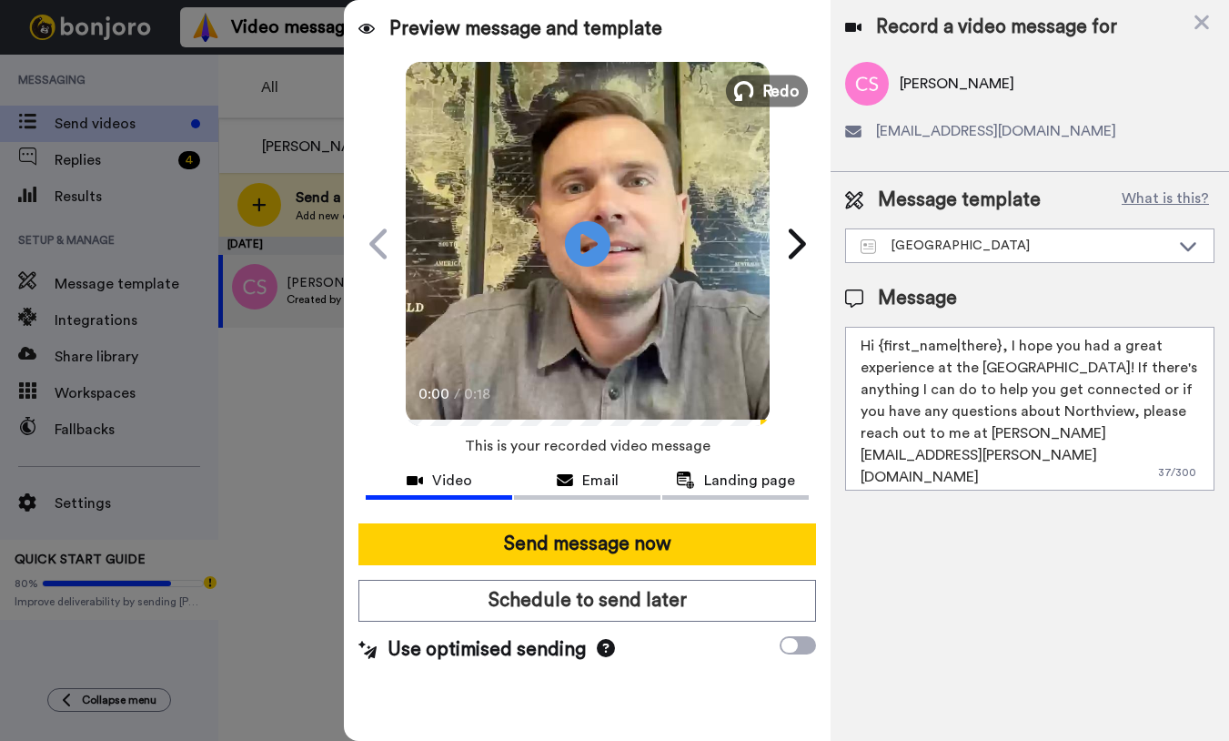
click at [766, 89] on span "Redo" at bounding box center [781, 90] width 38 height 24
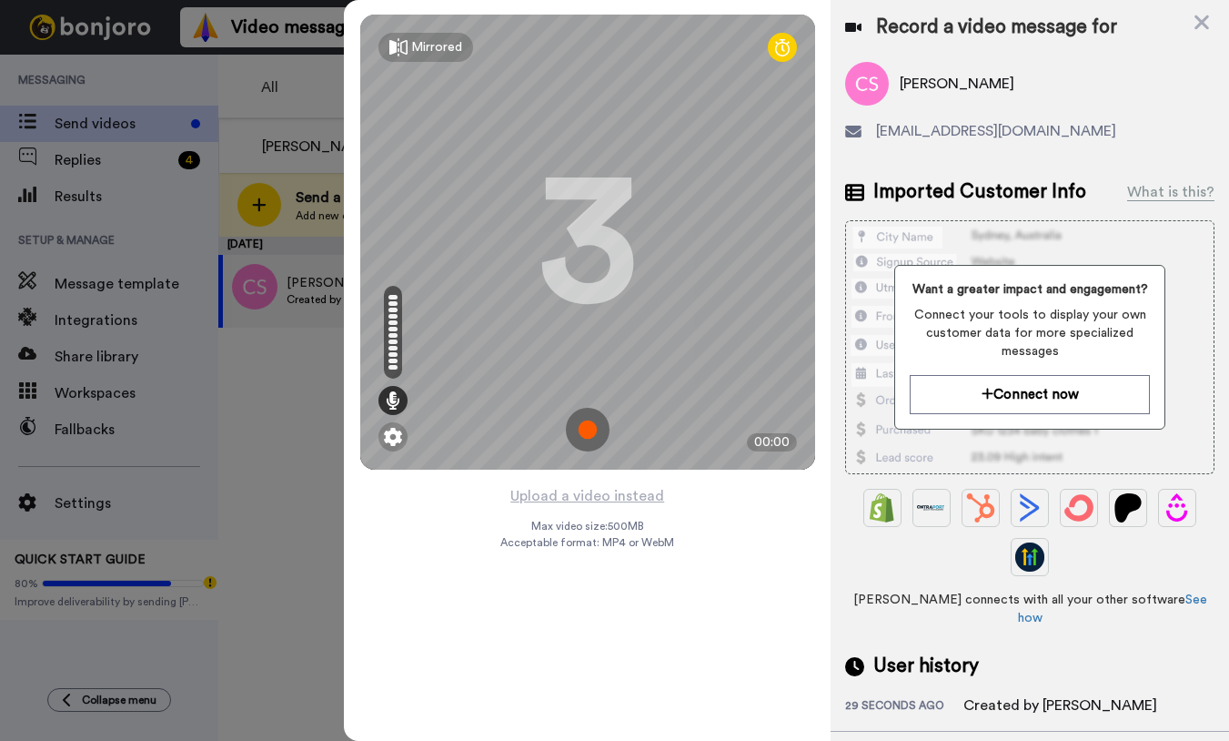
click at [596, 429] on img at bounding box center [588, 430] width 44 height 44
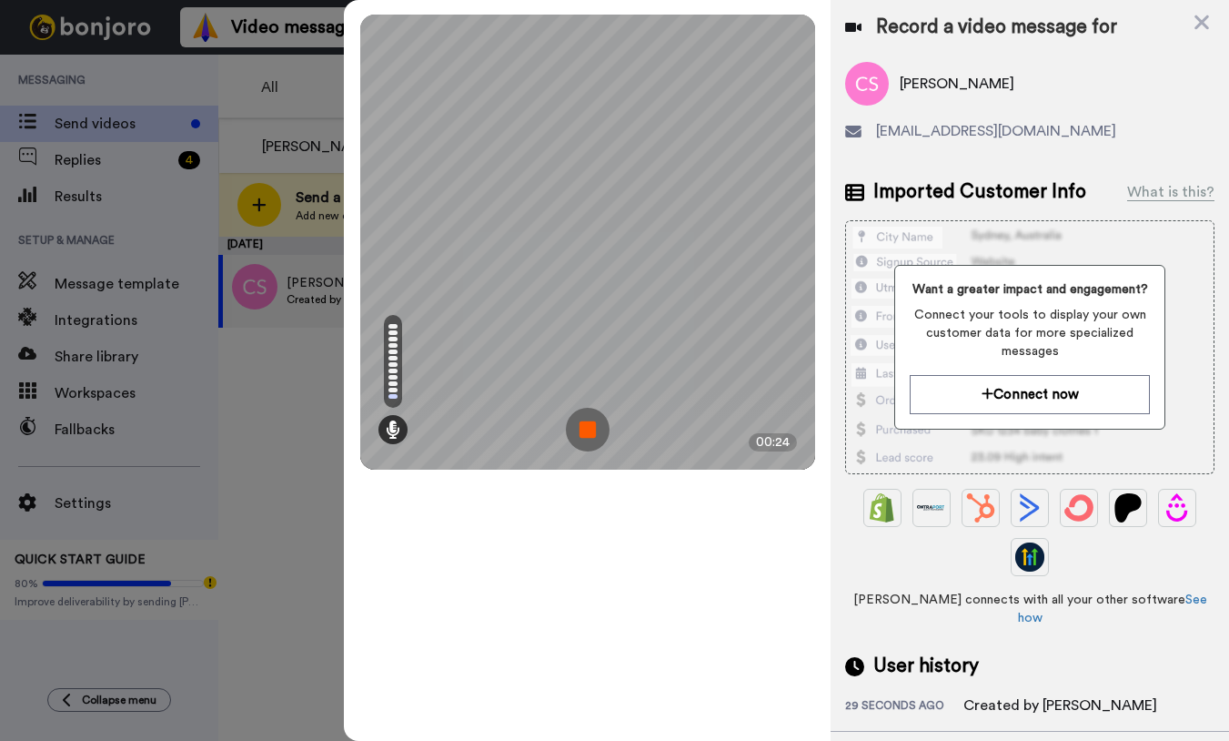
click at [596, 429] on img at bounding box center [588, 430] width 44 height 44
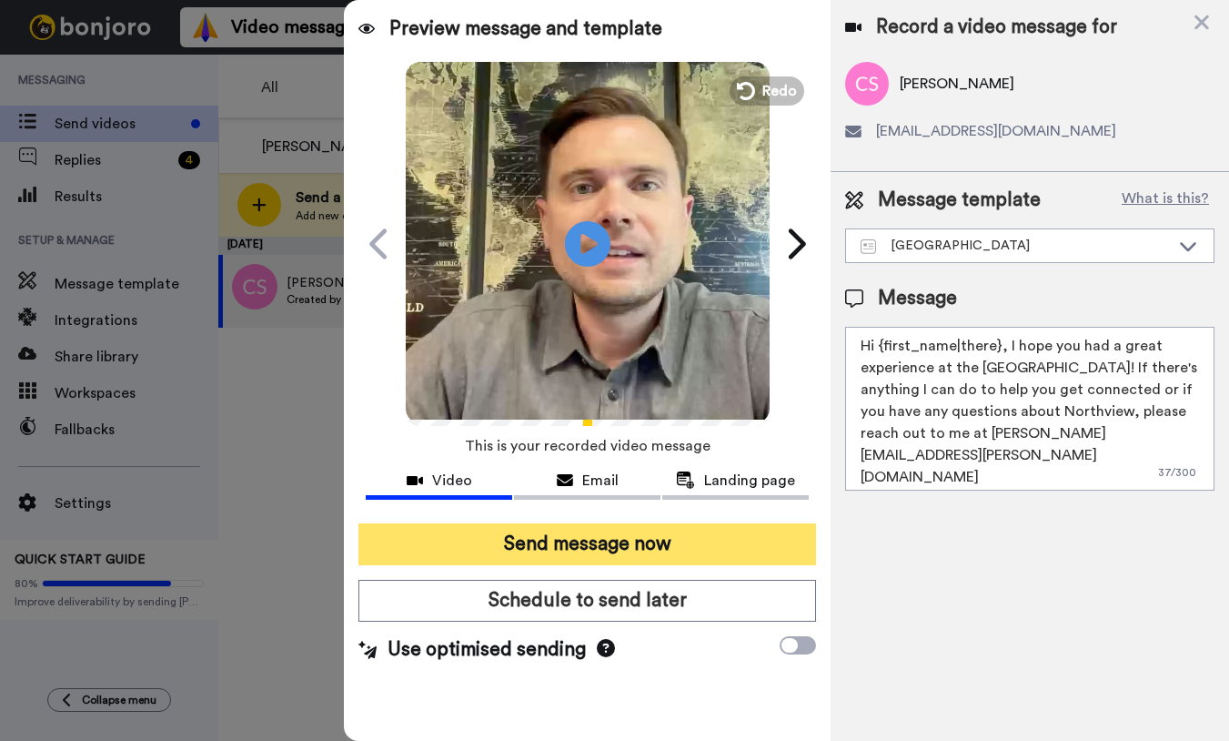
click at [561, 553] on button "Send message now" at bounding box center [588, 544] width 458 height 42
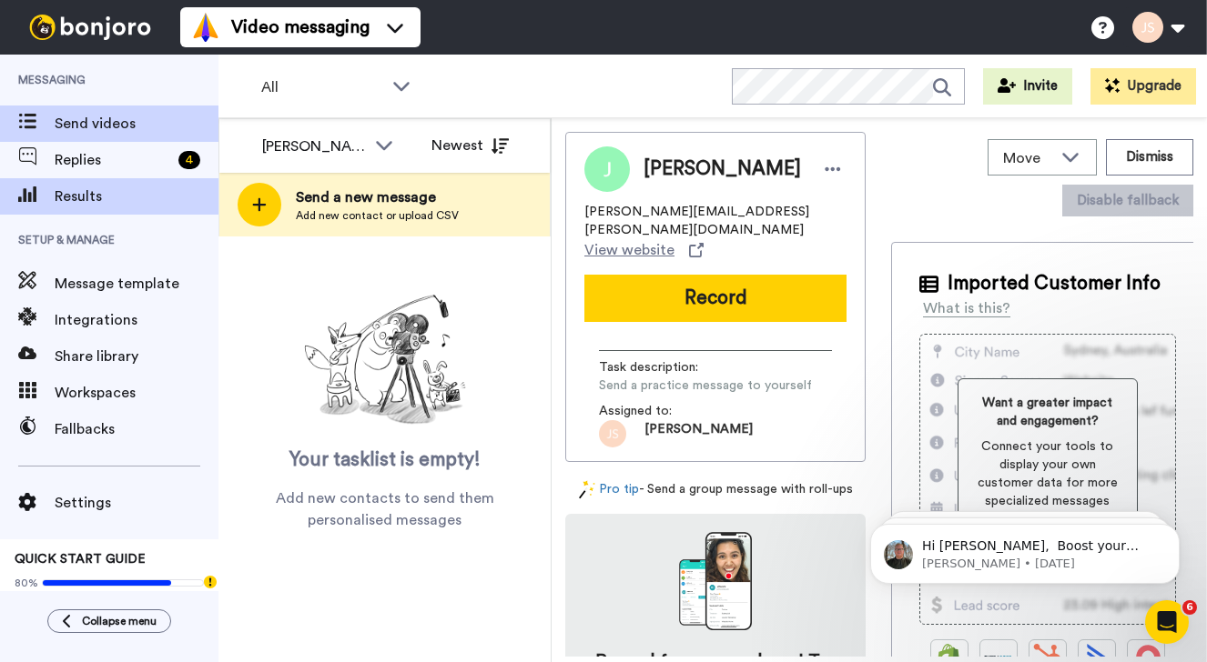
click at [112, 190] on span "Results" at bounding box center [137, 197] width 164 height 22
